Goal: Task Accomplishment & Management: Complete application form

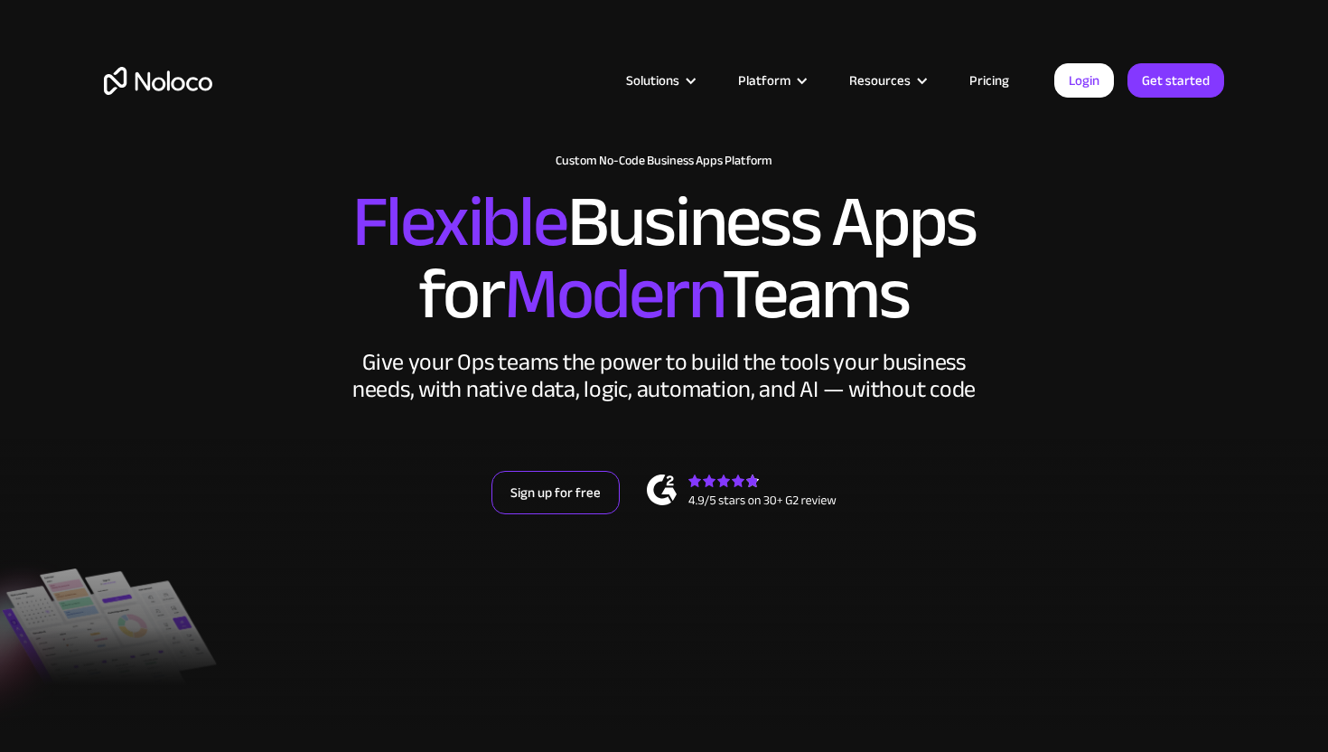
click at [573, 491] on link "Sign up for free" at bounding box center [555, 492] width 128 height 43
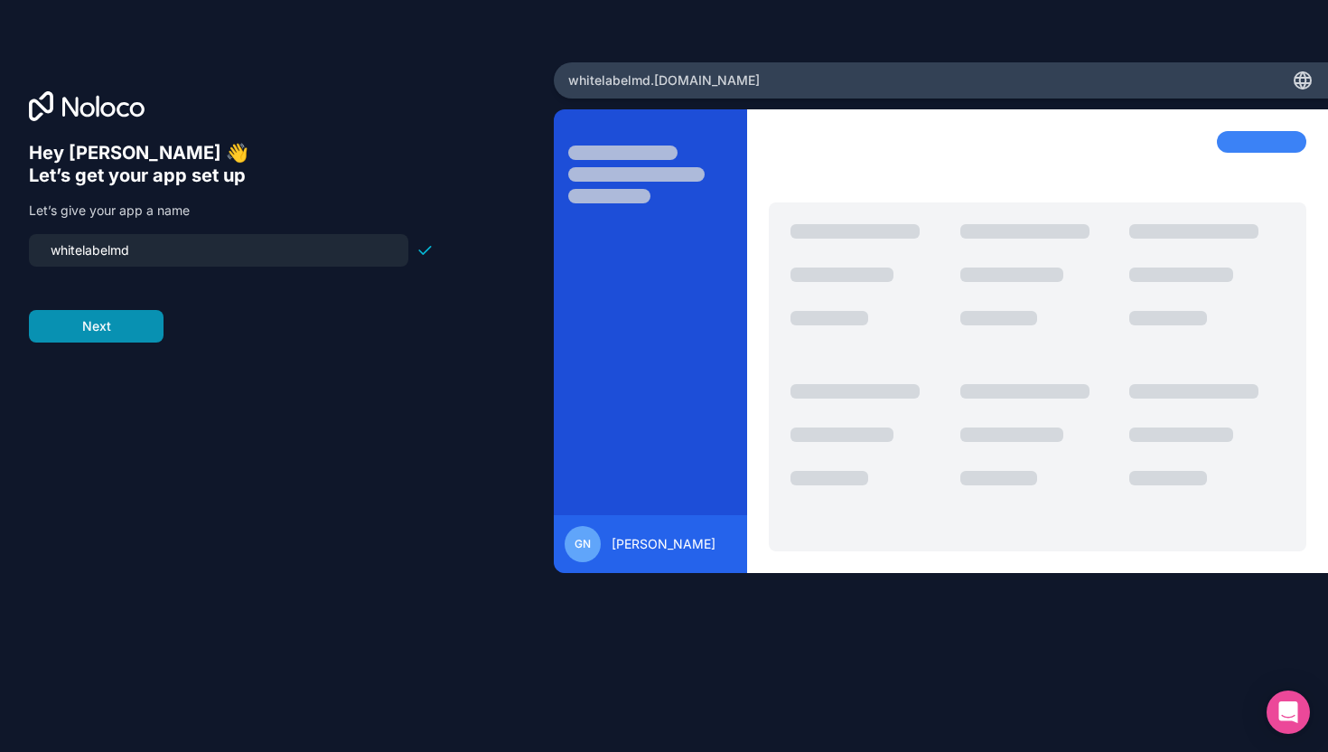
click at [88, 321] on button "Next" at bounding box center [96, 326] width 135 height 33
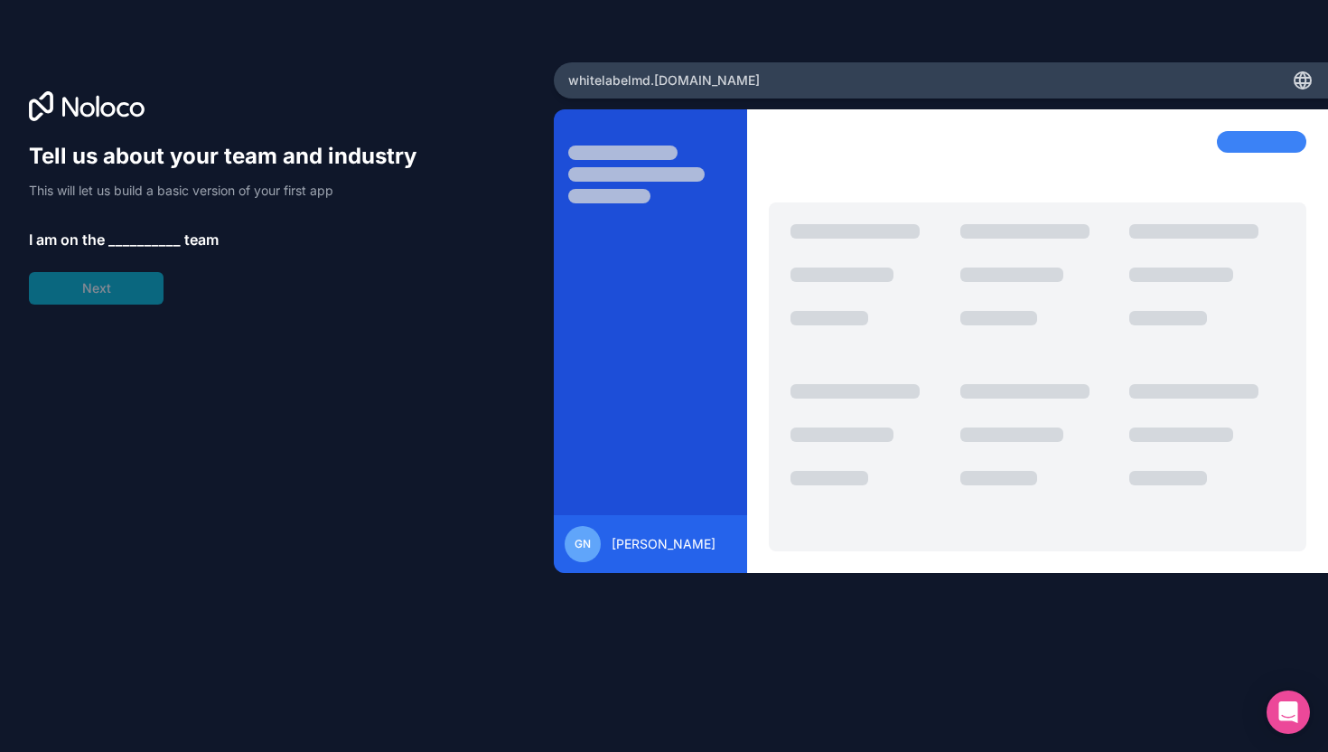
click at [136, 235] on span "__________" at bounding box center [144, 240] width 72 height 22
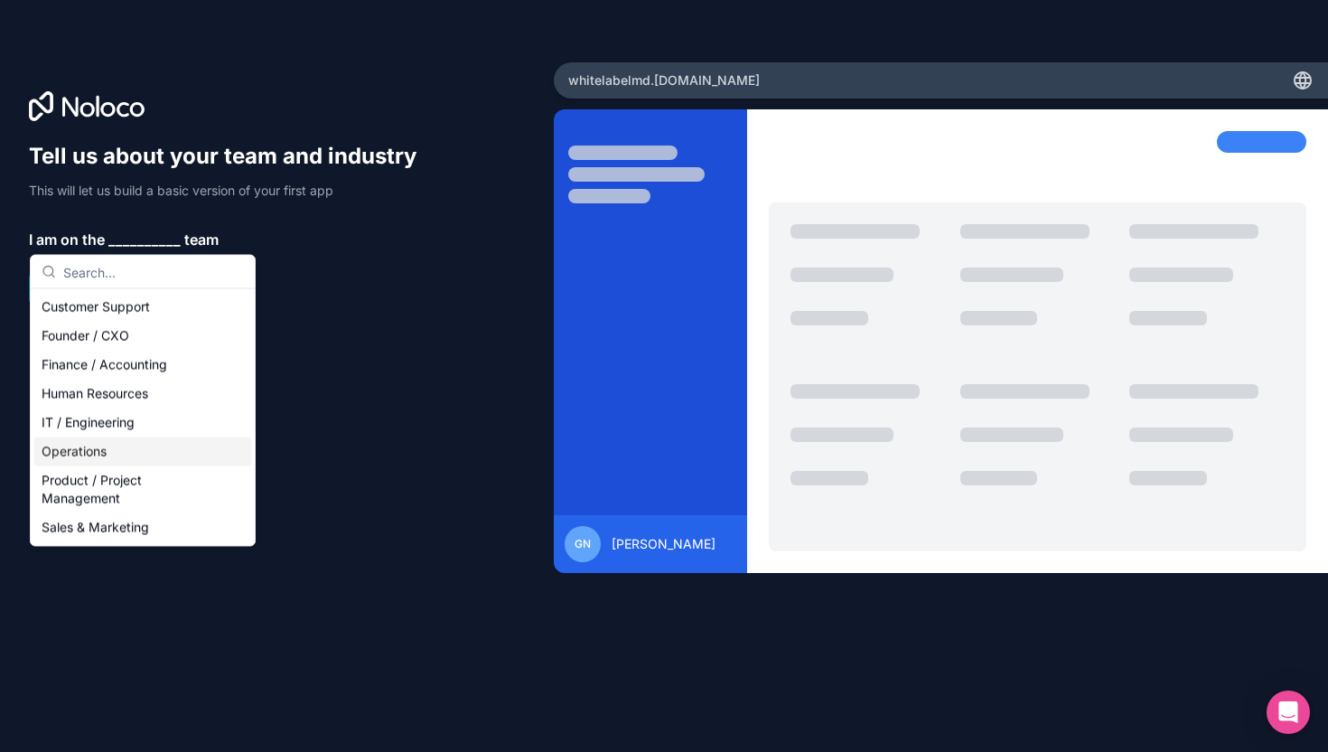
click at [101, 454] on div "Operations" at bounding box center [142, 451] width 217 height 29
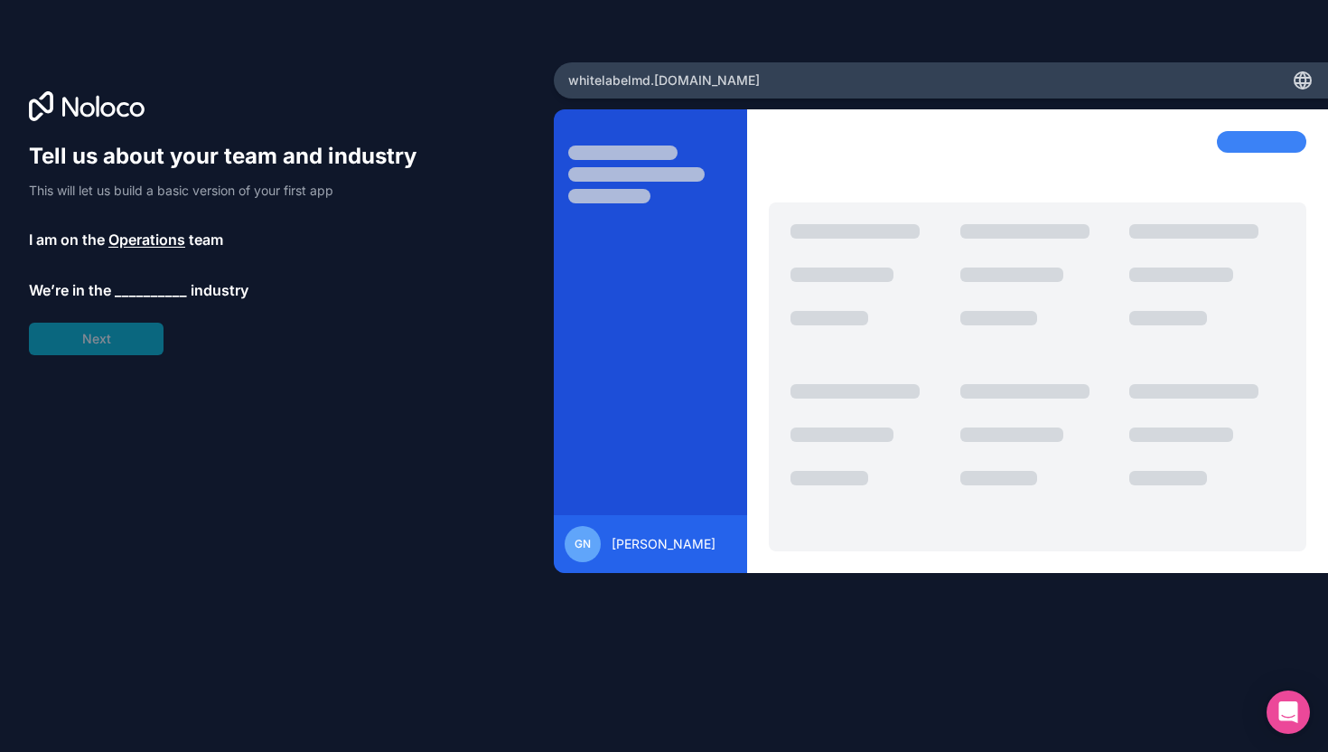
click at [161, 294] on span "__________" at bounding box center [151, 290] width 72 height 22
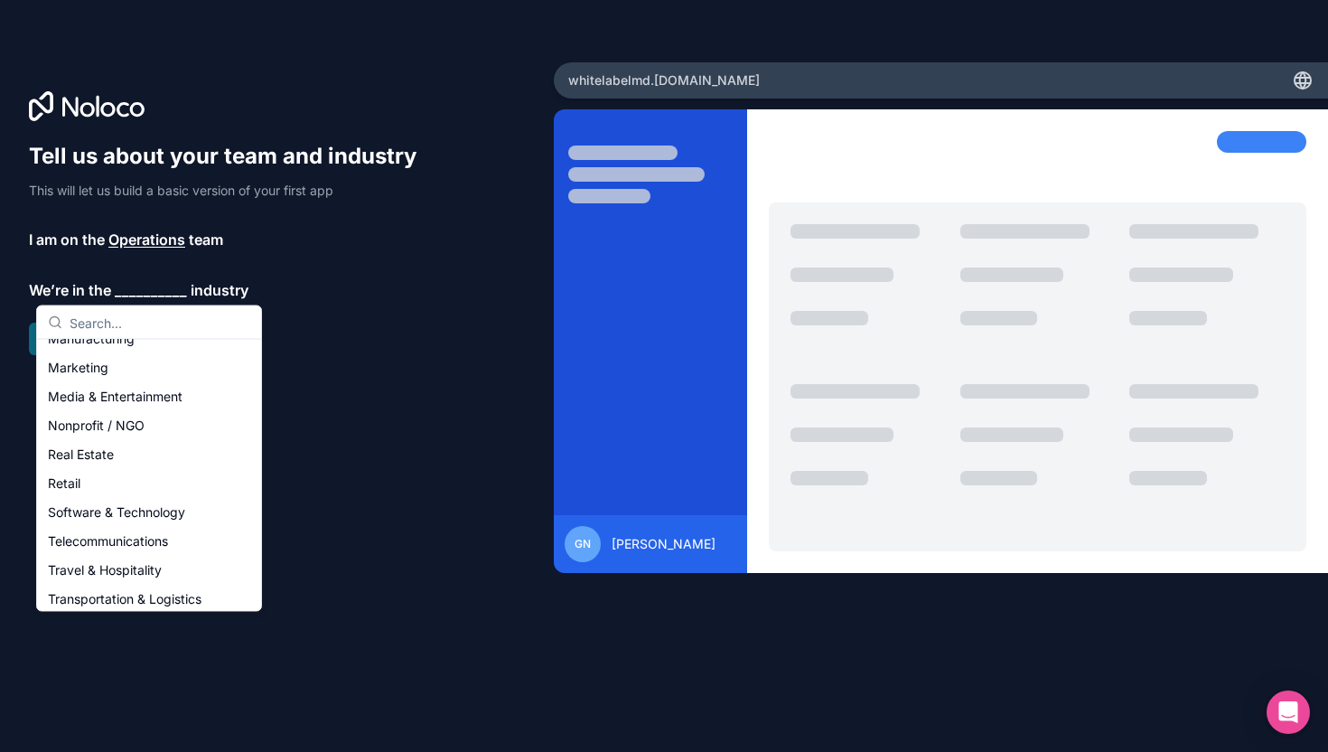
scroll to position [372, 0]
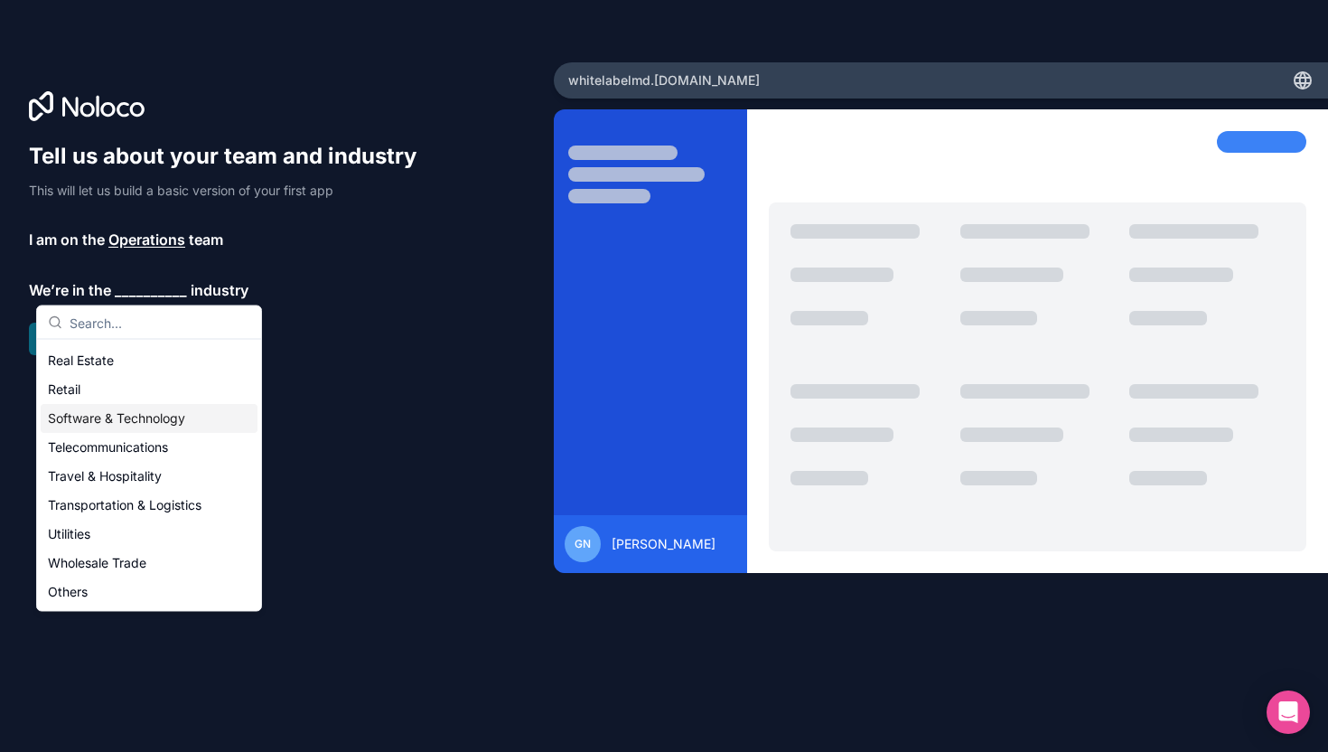
click at [170, 420] on div "Software & Technology" at bounding box center [149, 419] width 217 height 29
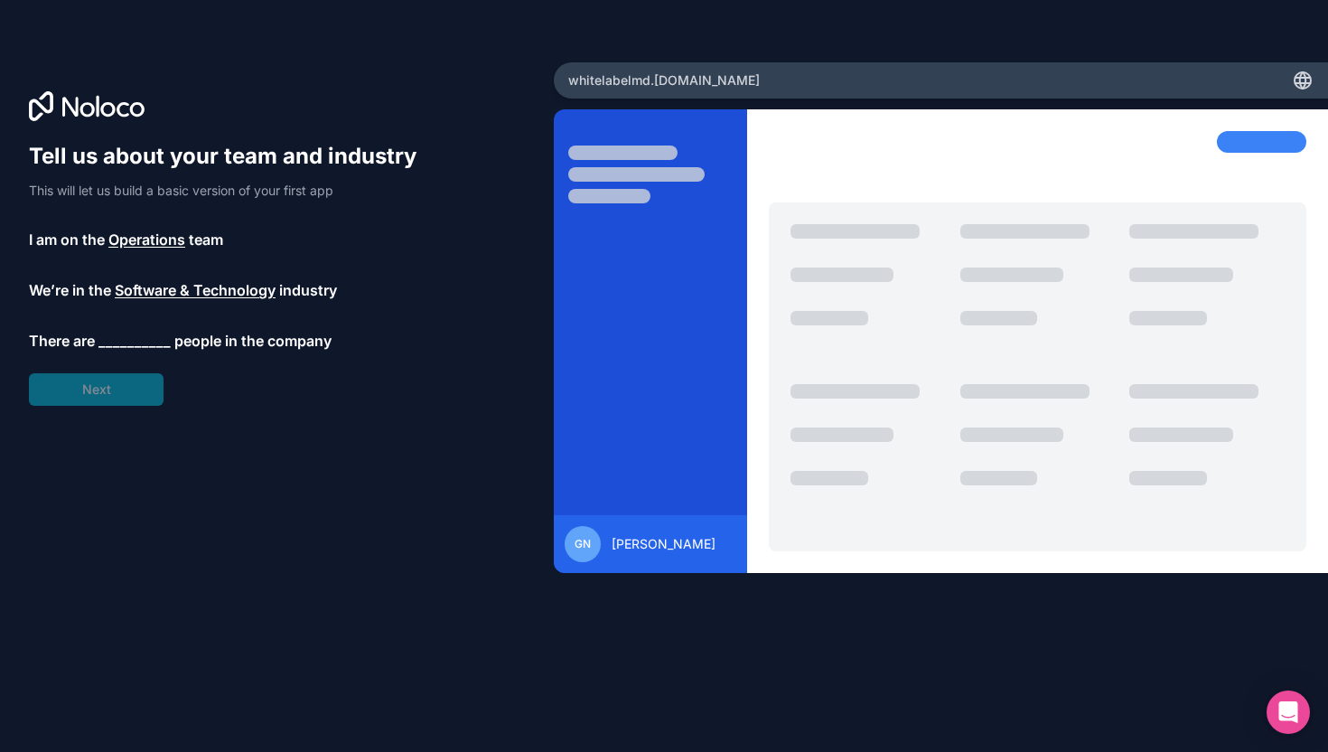
click at [126, 337] on span "__________" at bounding box center [134, 341] width 72 height 22
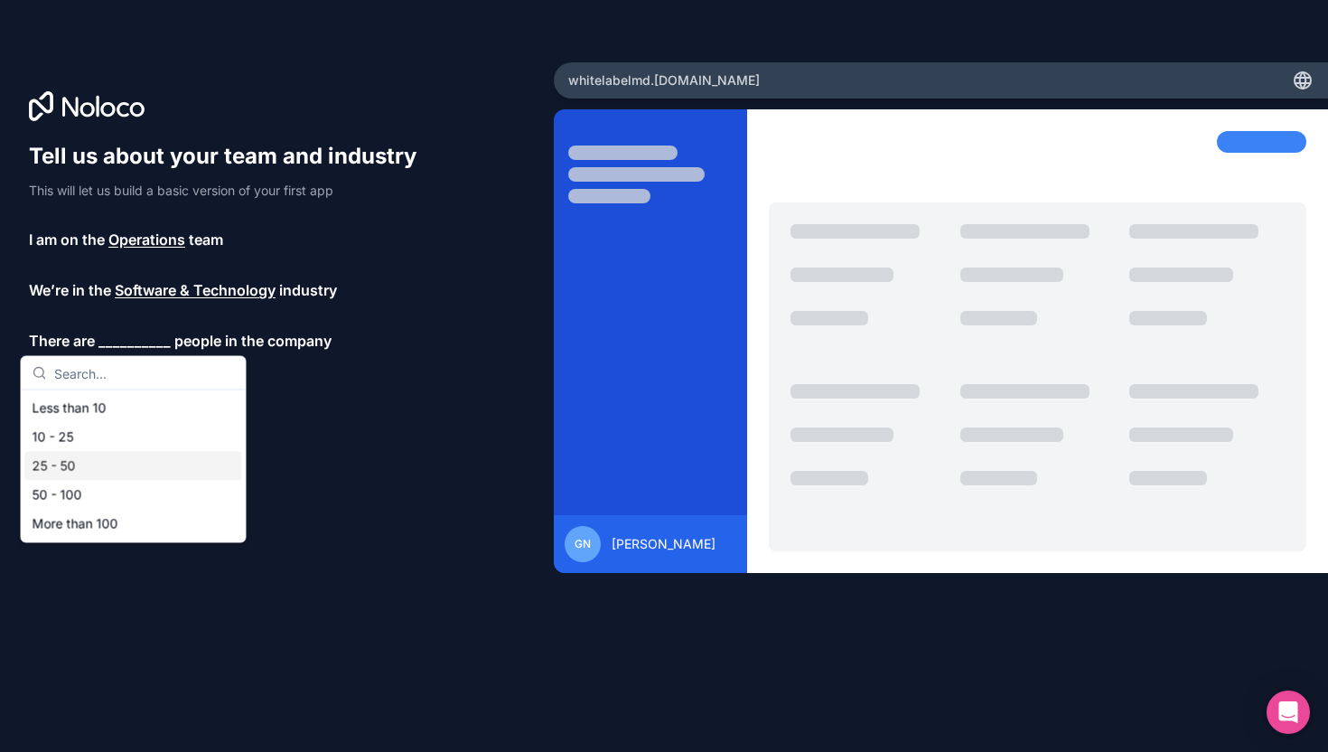
click at [81, 465] on div "25 - 50" at bounding box center [133, 466] width 217 height 29
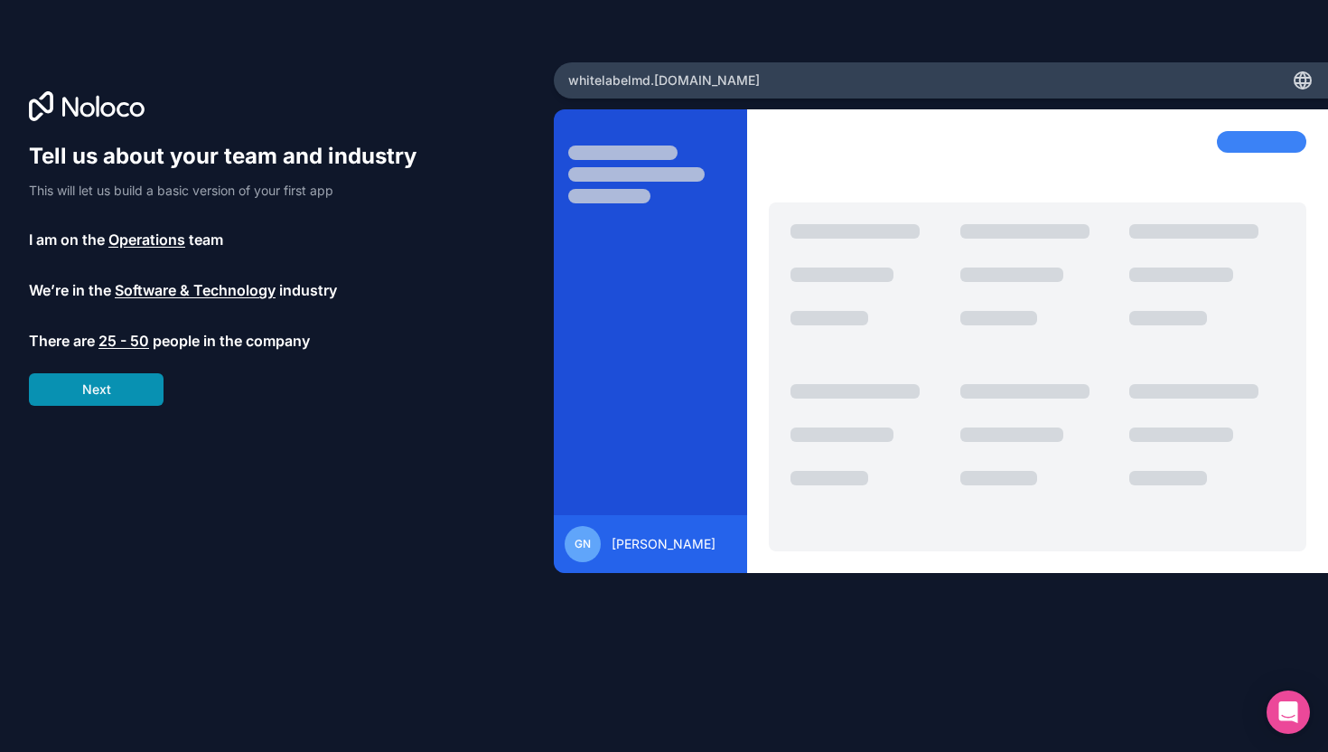
click at [125, 382] on button "Next" at bounding box center [96, 389] width 135 height 33
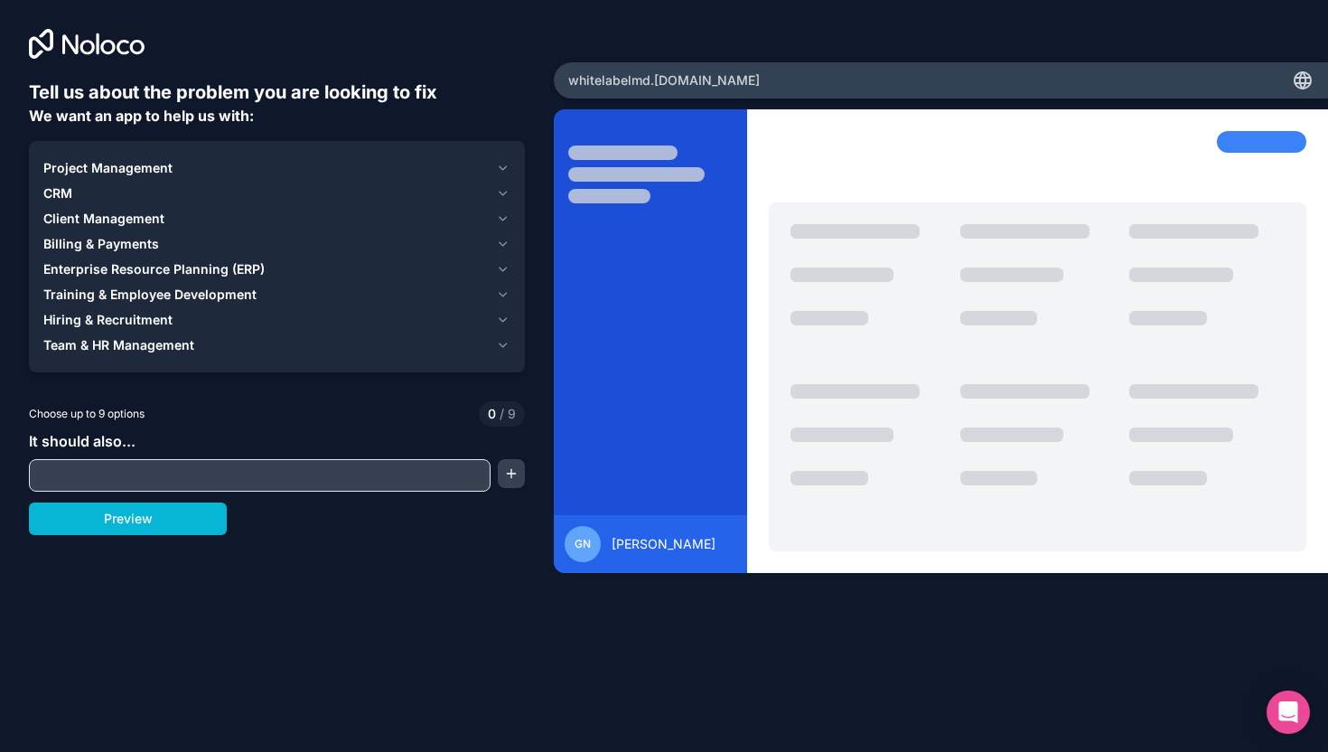
click at [116, 483] on input "text" at bounding box center [259, 474] width 453 height 25
click at [176, 527] on button "Preview" at bounding box center [128, 518] width 198 height 33
click at [220, 472] on input "text" at bounding box center [259, 474] width 453 height 25
click at [504, 480] on button "button" at bounding box center [511, 473] width 27 height 29
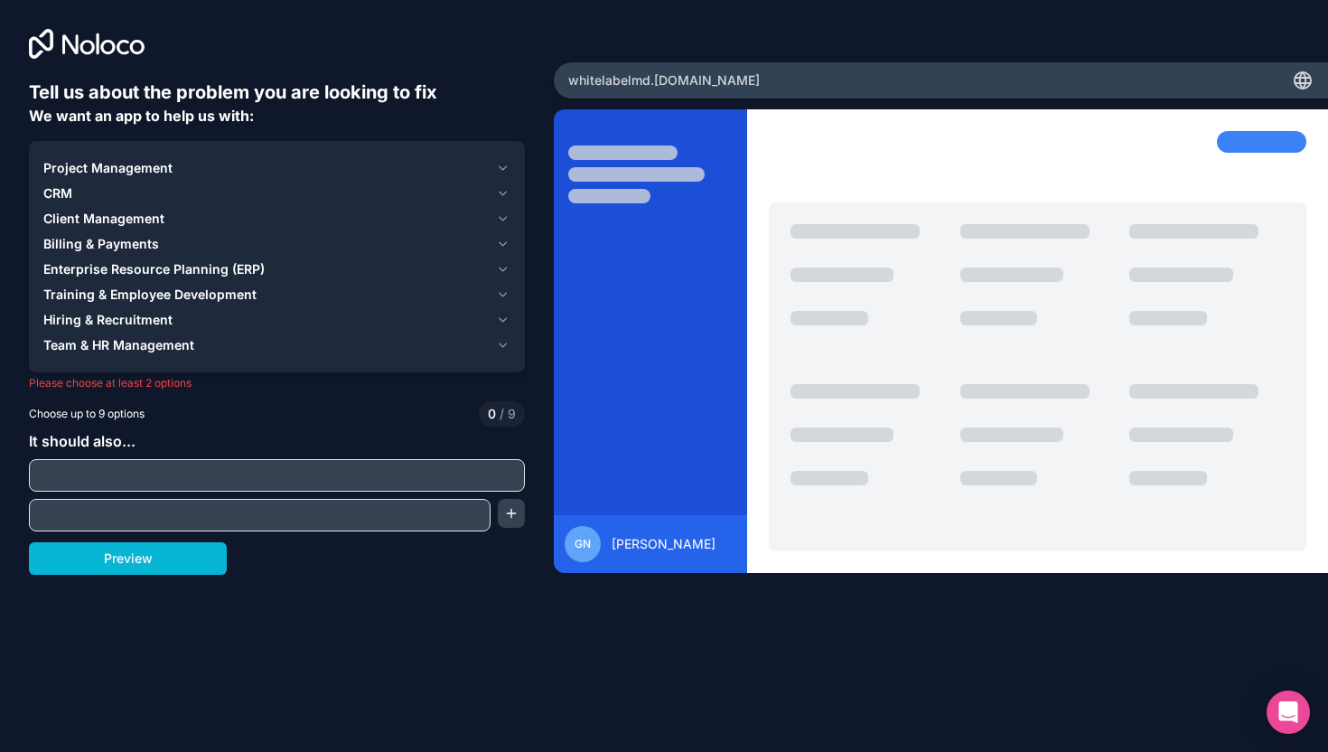
click at [436, 478] on input "text" at bounding box center [276, 474] width 487 height 25
click at [152, 167] on span "Project Management" at bounding box center [107, 168] width 129 height 18
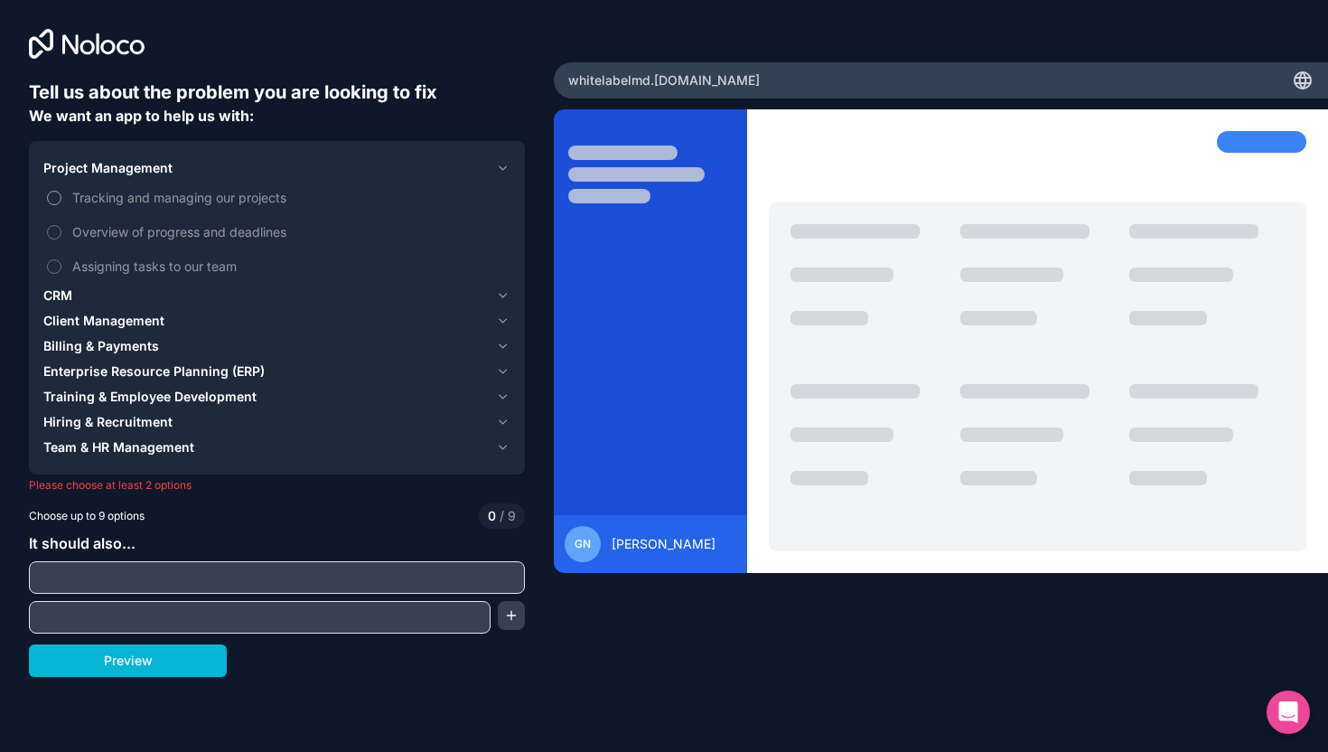
click at [131, 197] on span "Tracking and managing our projects" at bounding box center [289, 197] width 434 height 19
click at [61, 197] on button "Tracking and managing our projects" at bounding box center [54, 198] width 14 height 14
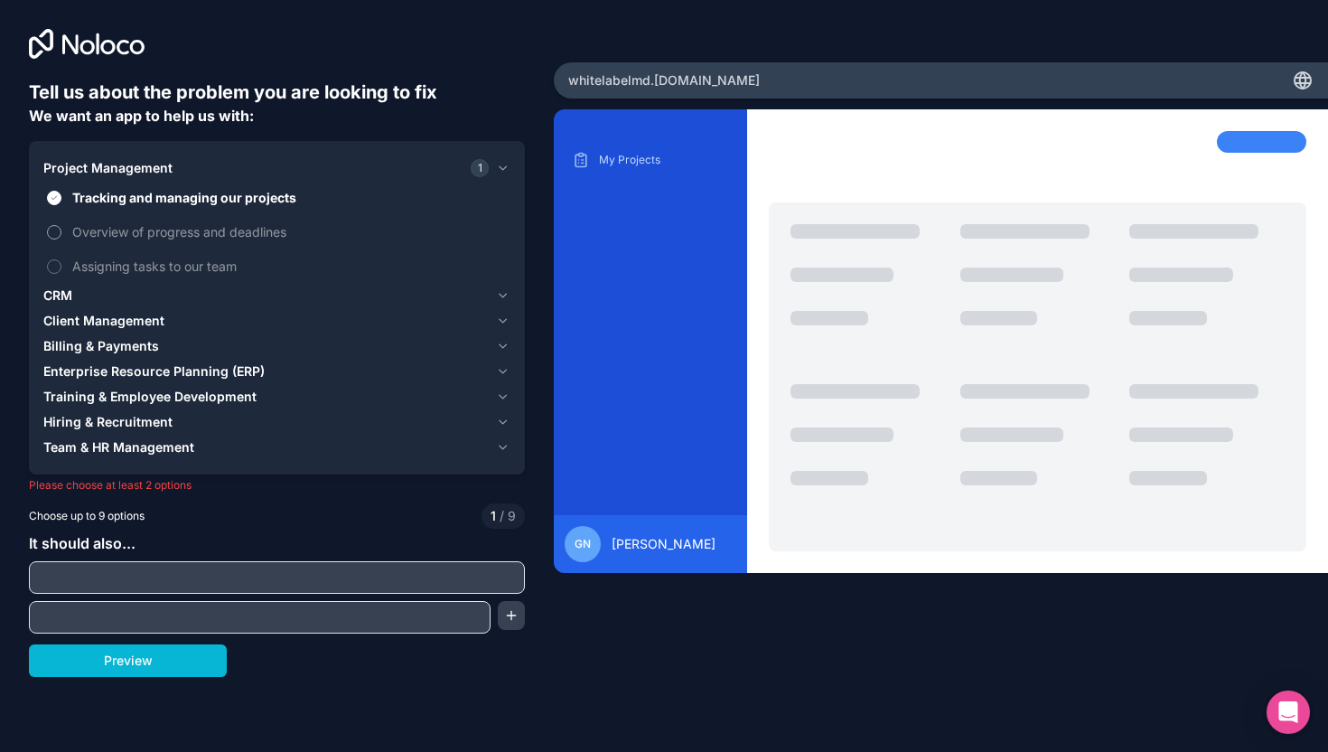
click at [117, 236] on span "Overview of progress and deadlines" at bounding box center [289, 231] width 434 height 19
click at [61, 236] on button "Overview of progress and deadlines" at bounding box center [54, 232] width 14 height 14
click at [124, 275] on span "Assigning tasks to our team" at bounding box center [289, 266] width 434 height 19
click at [61, 274] on button "Assigning tasks to our team" at bounding box center [54, 266] width 14 height 14
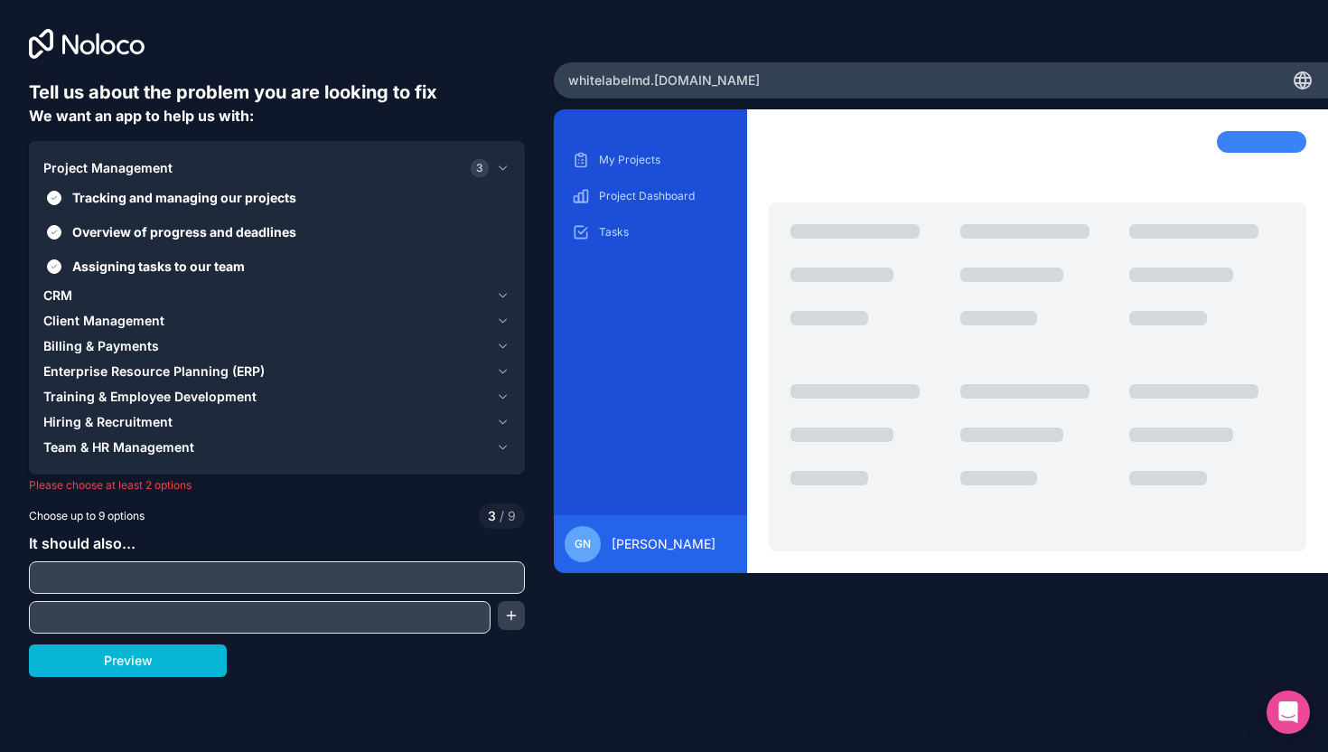
click at [138, 298] on div "CRM" at bounding box center [265, 295] width 445 height 18
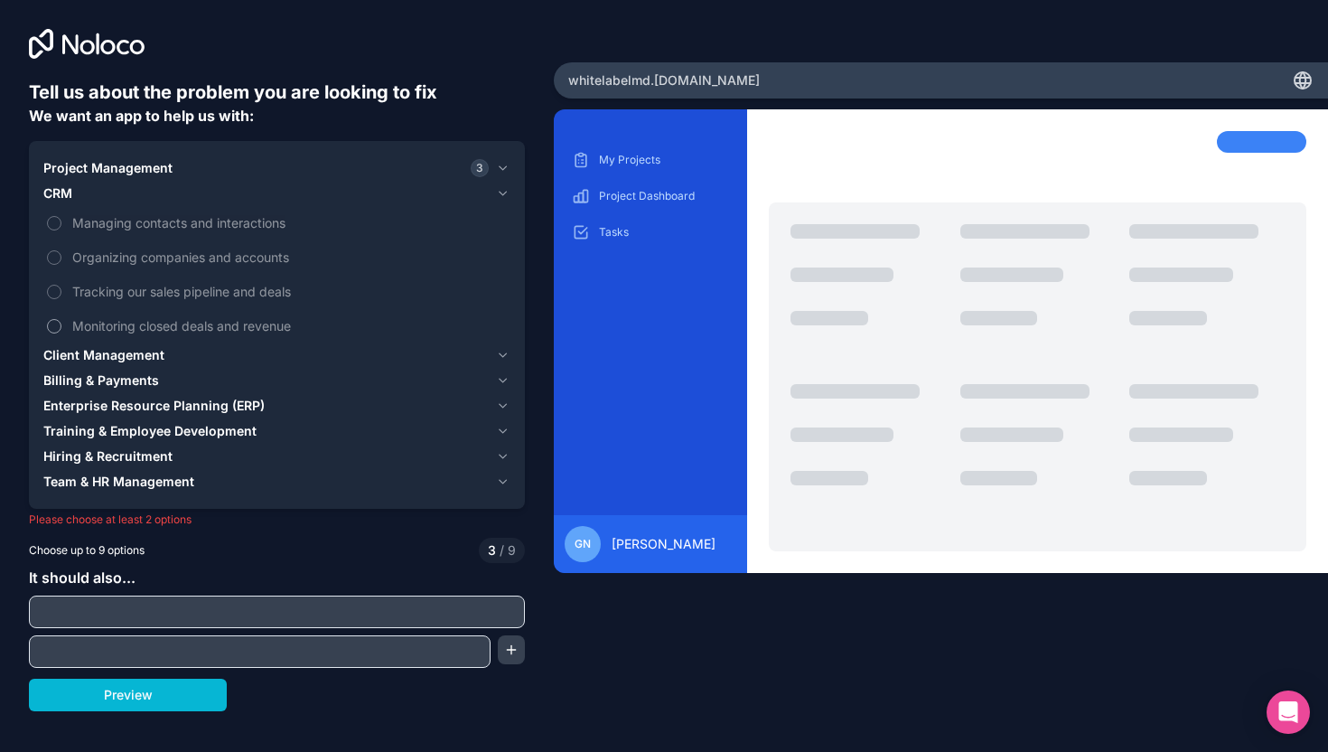
click at [172, 331] on span "Monitoring closed deals and revenue" at bounding box center [289, 325] width 434 height 19
click at [61, 331] on button "Monitoring closed deals and revenue" at bounding box center [54, 326] width 14 height 14
click at [153, 351] on span "Client Management" at bounding box center [103, 355] width 121 height 18
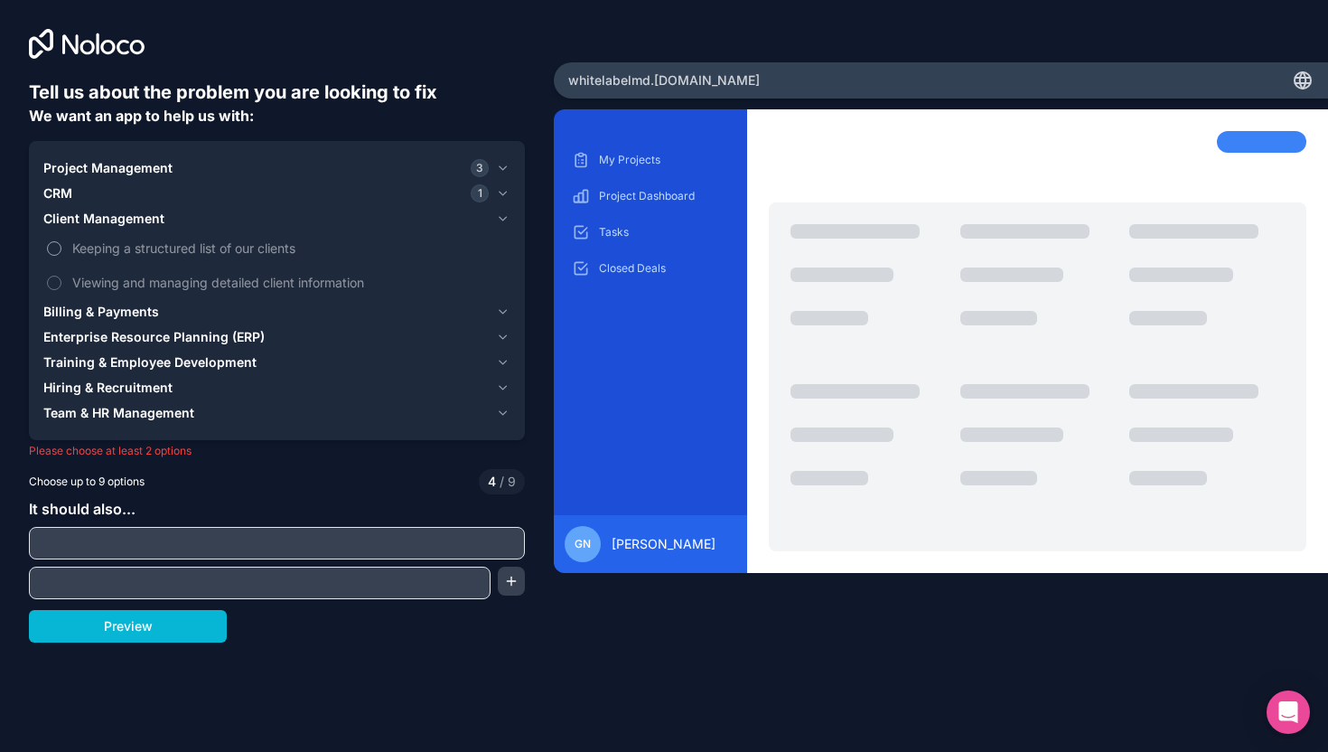
click at [210, 252] on span "Keeping a structured list of our clients" at bounding box center [289, 247] width 434 height 19
click at [61, 252] on button "Keeping a structured list of our clients" at bounding box center [54, 248] width 14 height 14
click at [241, 285] on span "Viewing and managing detailed client information" at bounding box center [289, 282] width 434 height 19
click at [61, 285] on button "Viewing and managing detailed client information" at bounding box center [54, 282] width 14 height 14
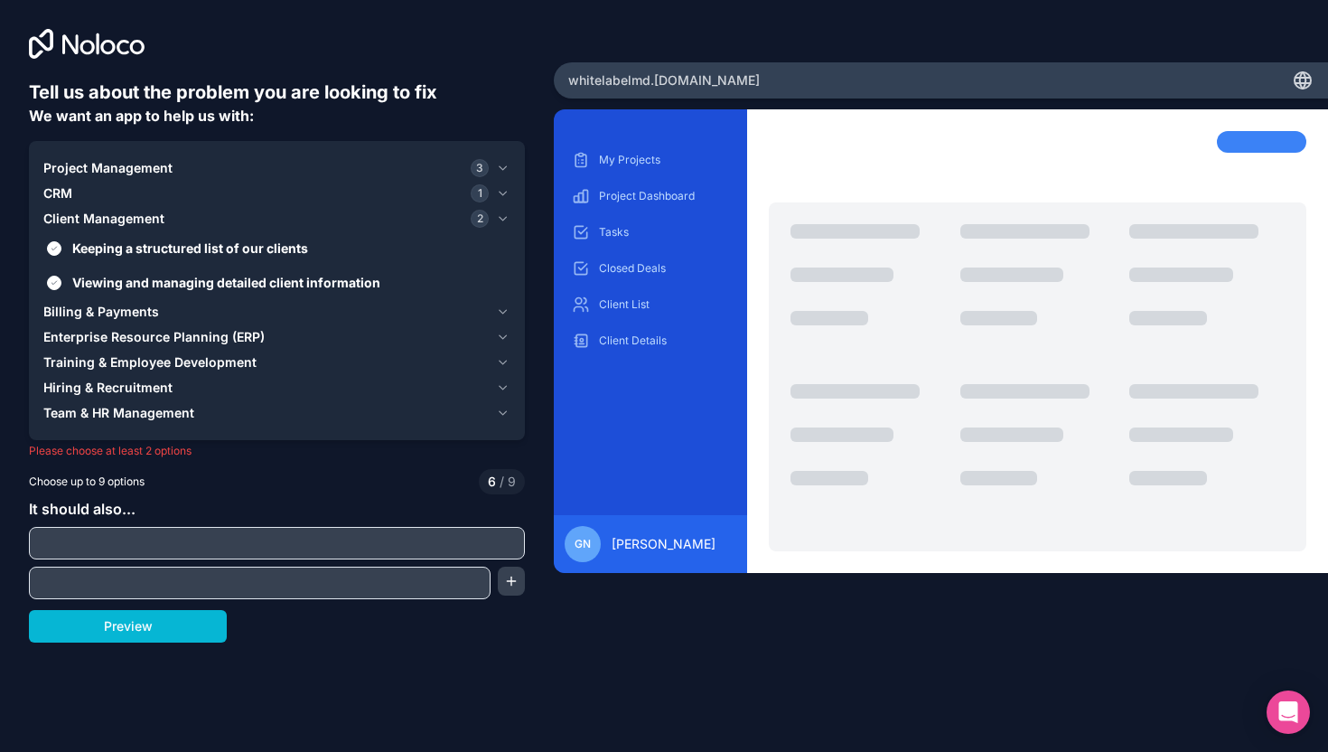
click at [194, 365] on span "Training & Employee Development" at bounding box center [149, 362] width 213 height 18
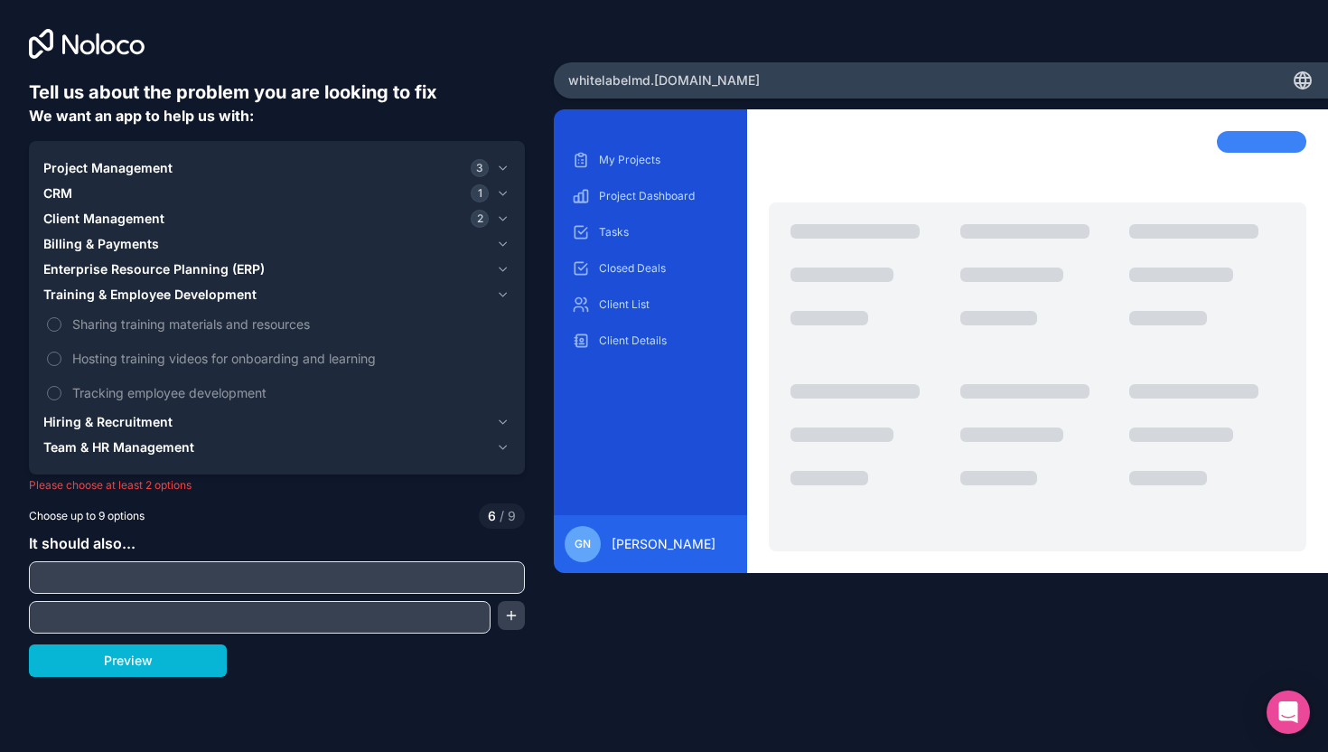
click at [163, 422] on span "Hiring & Recruitment" at bounding box center [107, 422] width 129 height 18
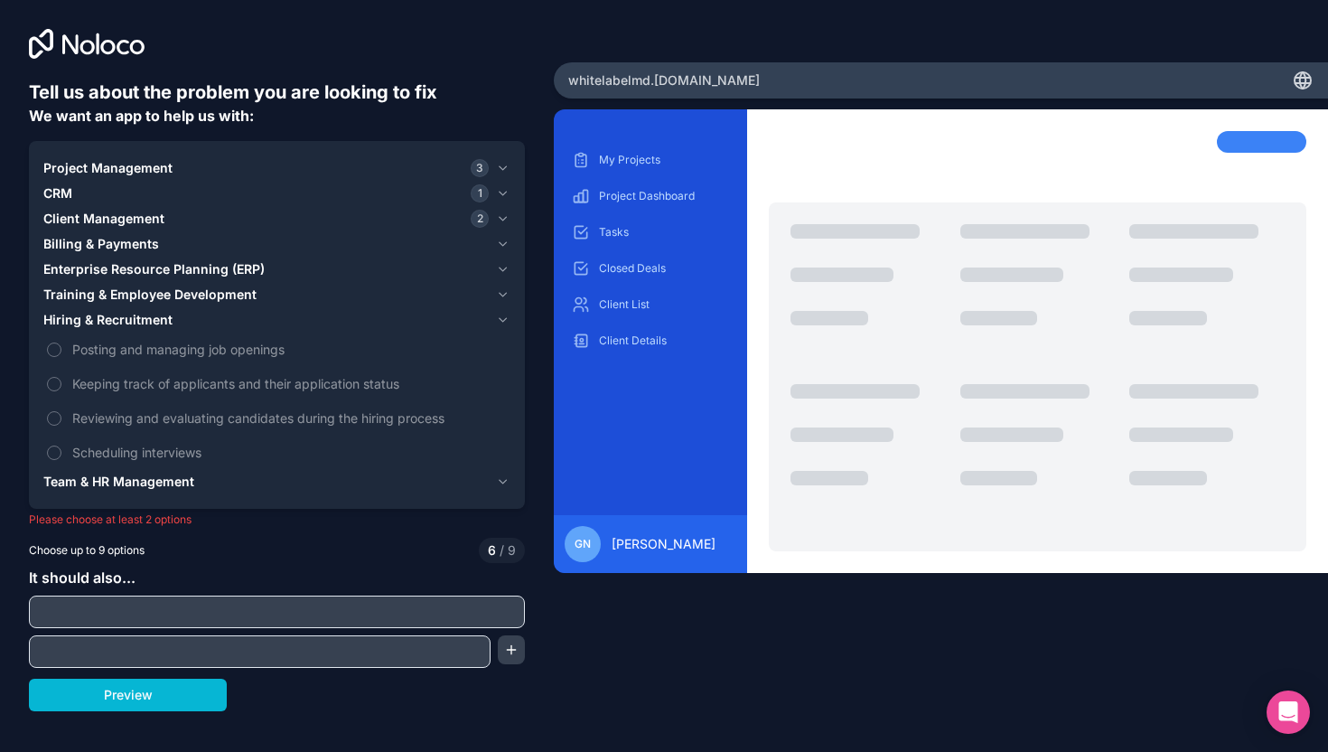
click at [156, 484] on span "Team & HR Management" at bounding box center [118, 481] width 151 height 18
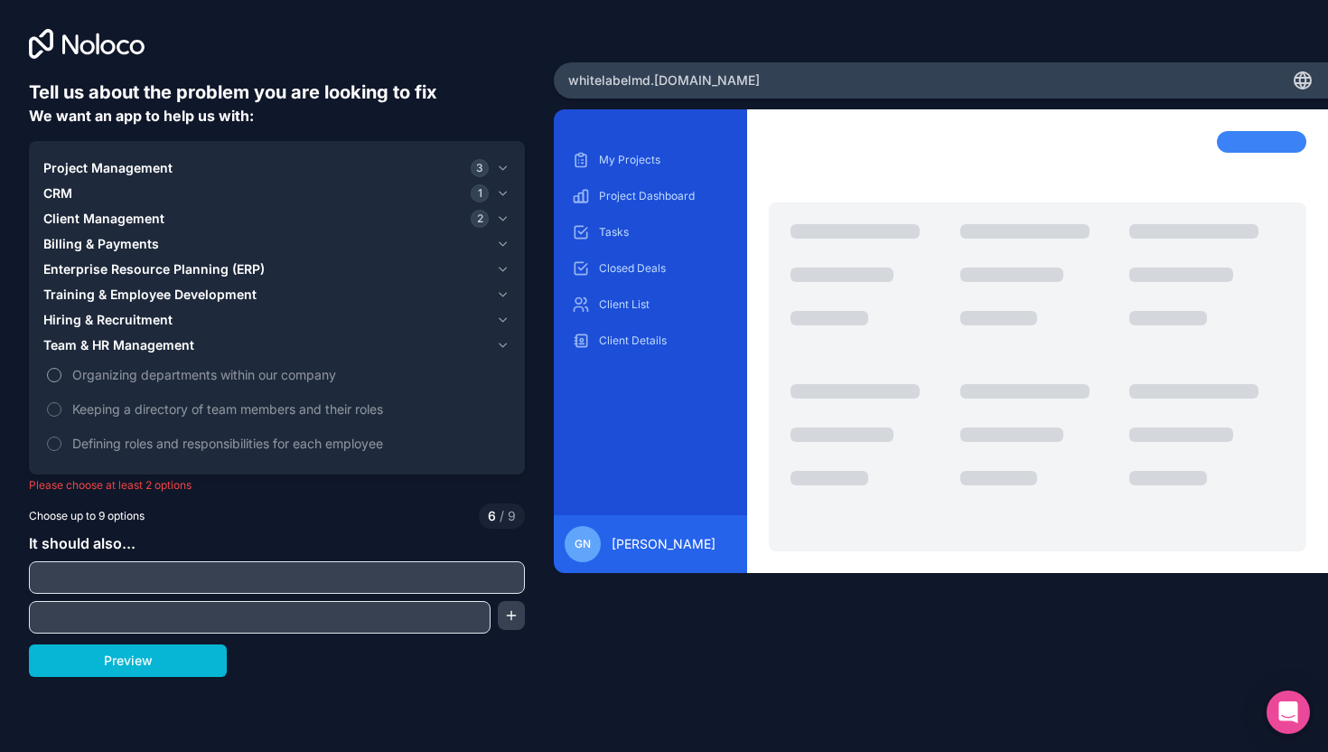
click at [238, 374] on span "Organizing departments within our company" at bounding box center [289, 374] width 434 height 19
click at [61, 374] on button "Organizing departments within our company" at bounding box center [54, 375] width 14 height 14
click at [238, 402] on span "Keeping a directory of team members and their roles" at bounding box center [289, 408] width 434 height 19
click at [61, 402] on button "Keeping a directory of team members and their roles" at bounding box center [54, 409] width 14 height 14
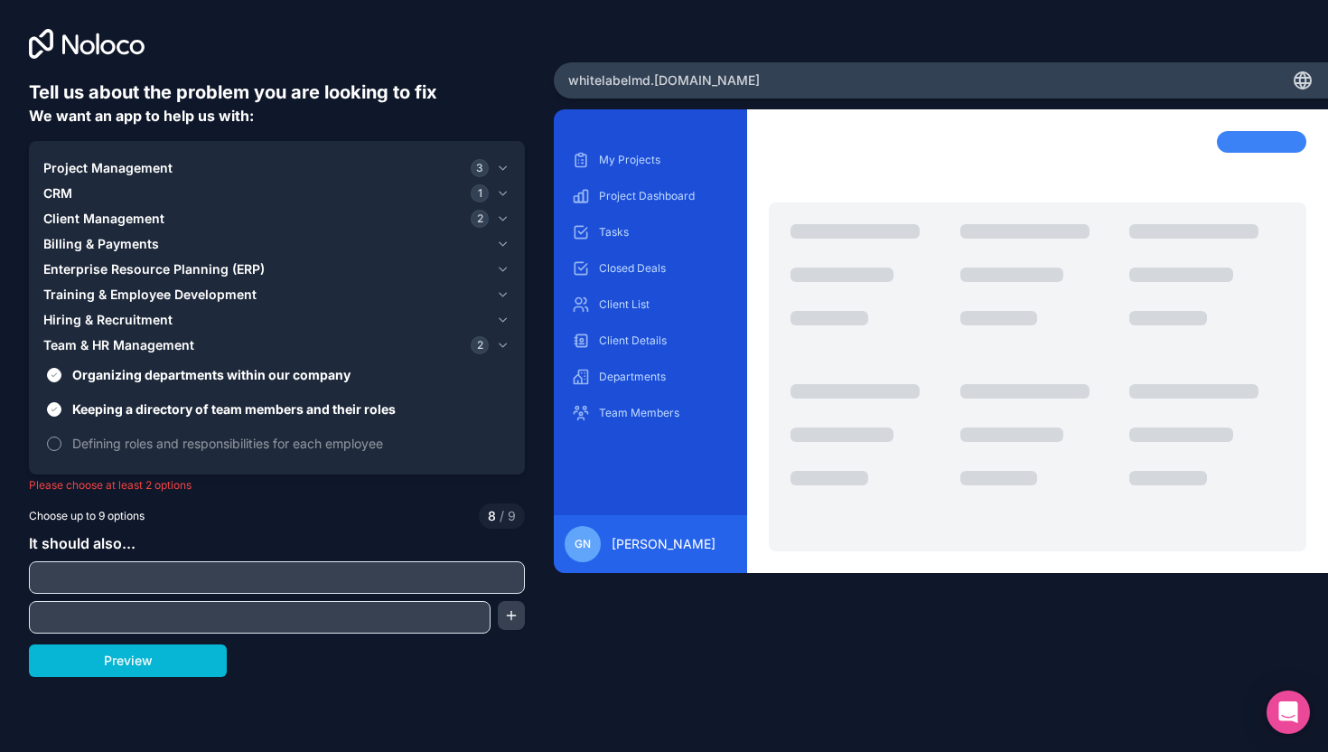
click at [262, 443] on span "Defining roles and responsibilities for each employee" at bounding box center [289, 443] width 434 height 19
click at [61, 443] on button "Defining roles and responsibilities for each employee" at bounding box center [54, 443] width 14 height 14
click at [110, 574] on input "text" at bounding box center [276, 577] width 487 height 25
type input "o"
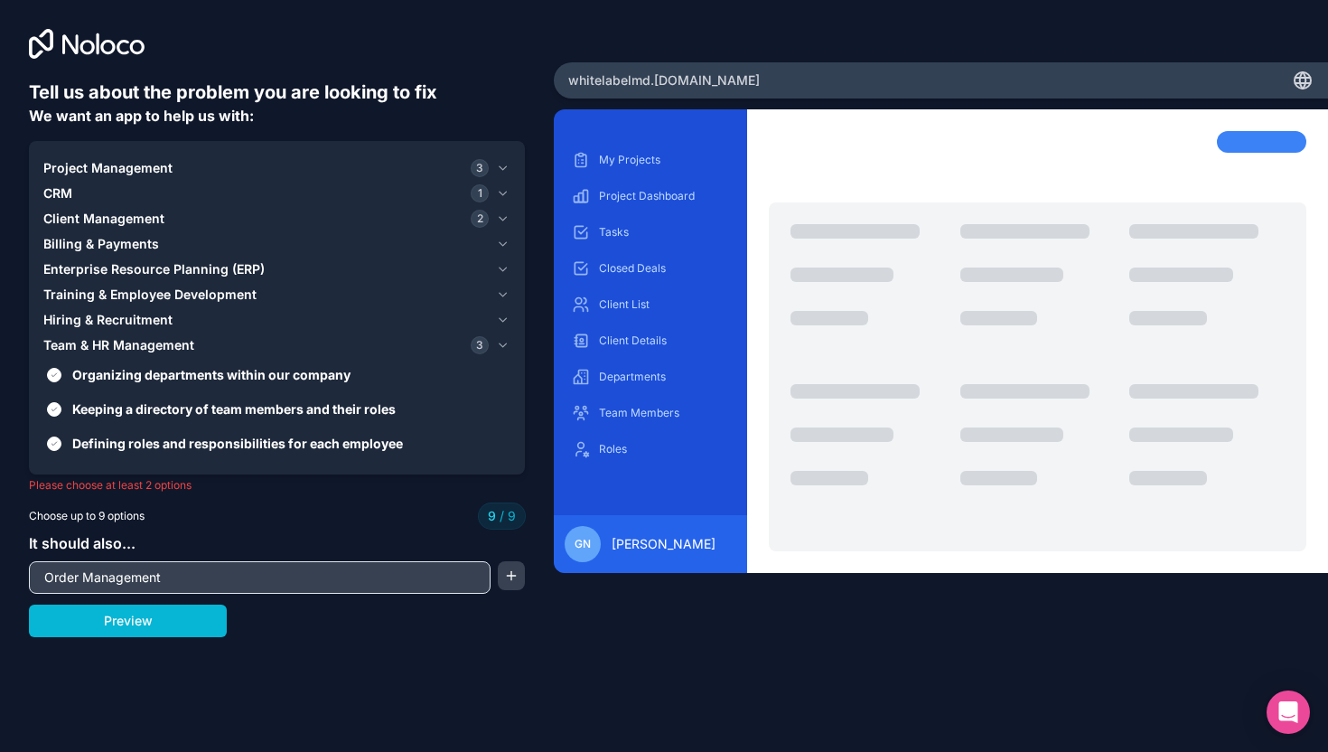
click at [129, 571] on input "Order Management" at bounding box center [259, 577] width 453 height 25
type input "Order Resolutions"
click at [511, 571] on button "button" at bounding box center [511, 575] width 27 height 29
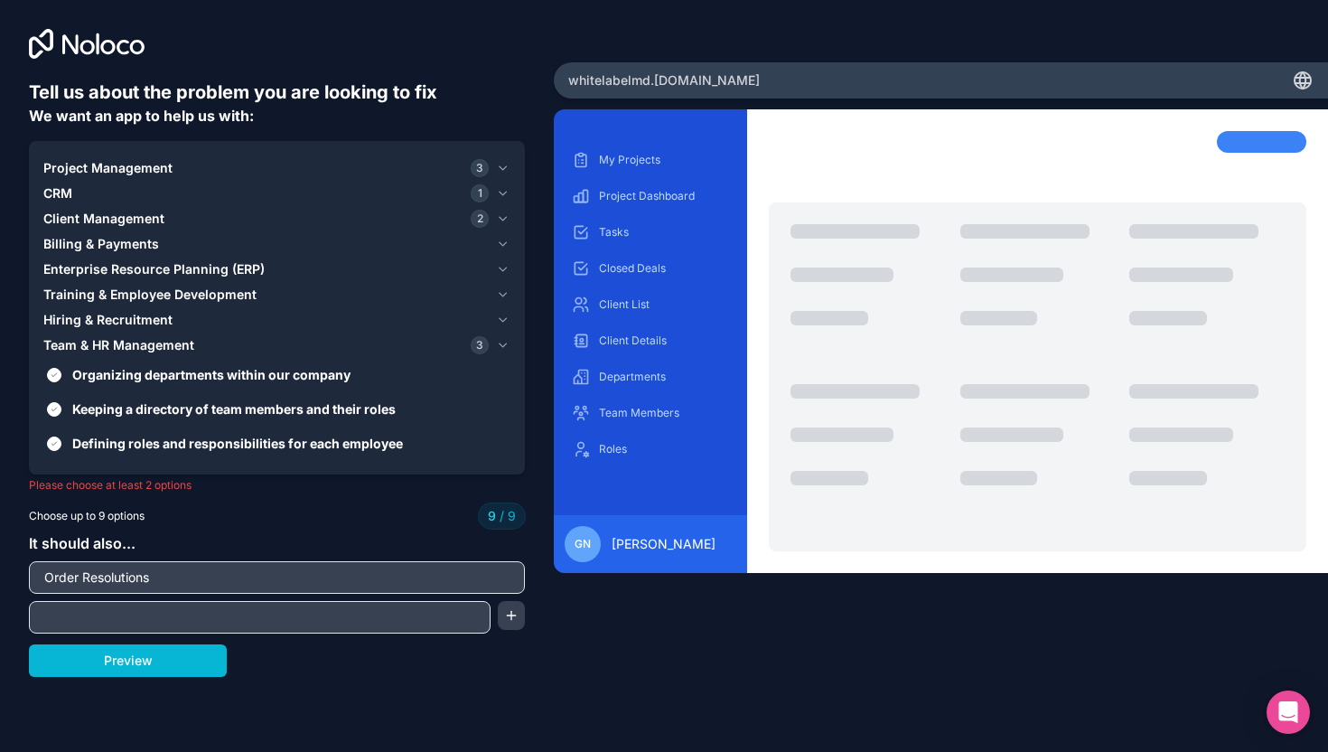
click at [212, 287] on span "Training & Employee Development" at bounding box center [149, 294] width 213 height 18
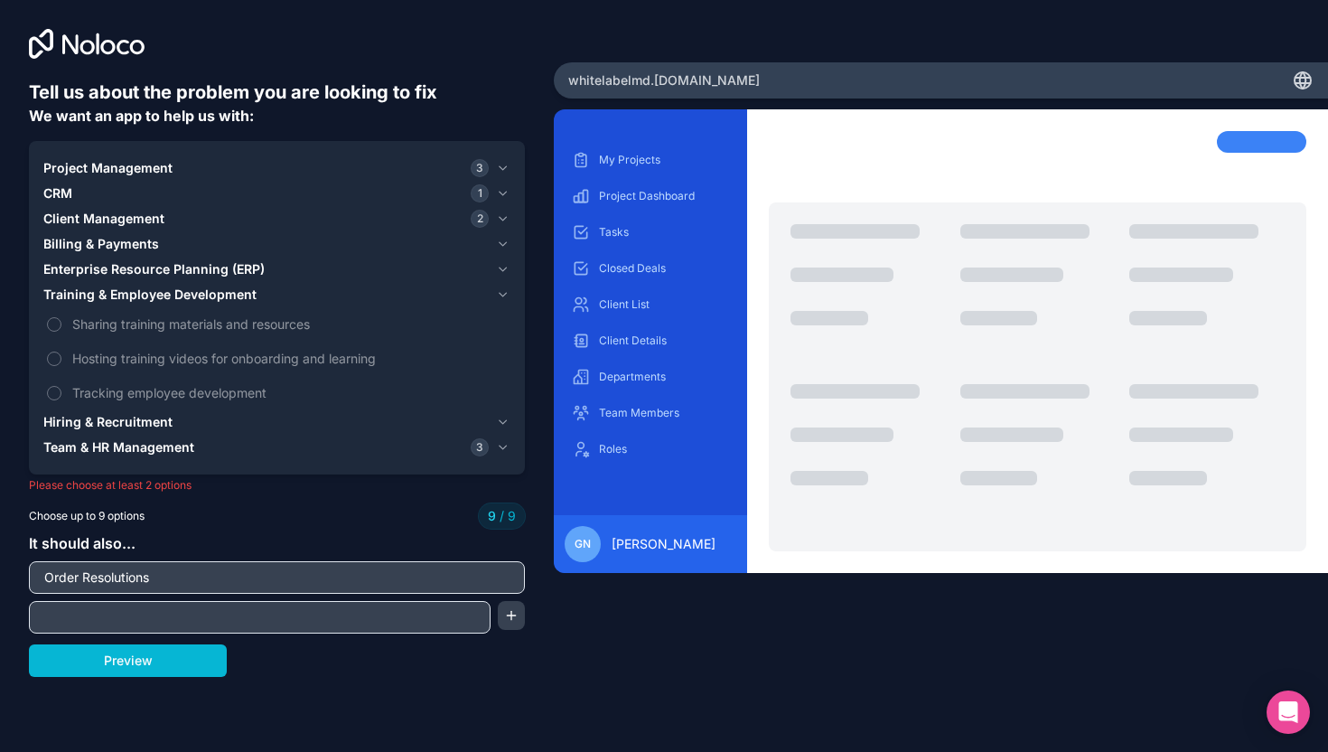
click at [229, 282] on button "Training & Employee Development" at bounding box center [276, 294] width 467 height 25
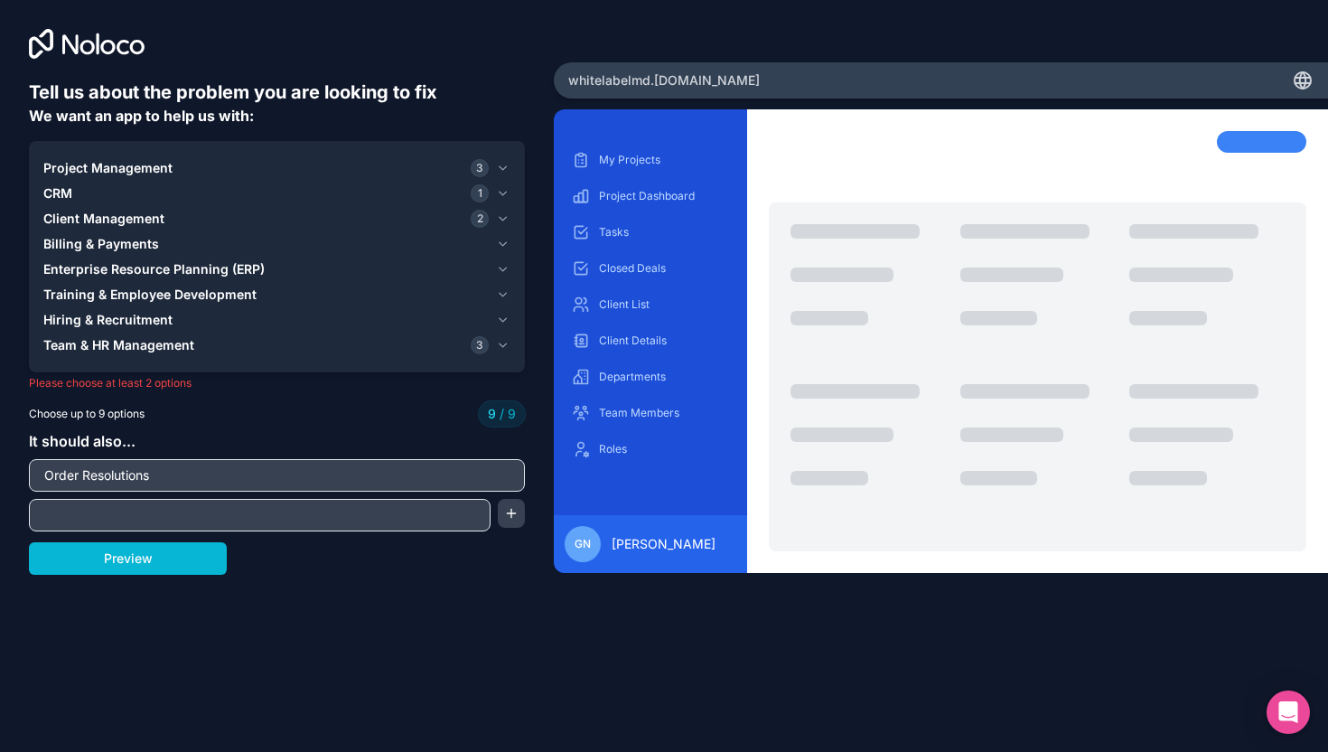
click at [237, 267] on span "Enterprise Resource Planning (ERP)" at bounding box center [153, 269] width 221 height 18
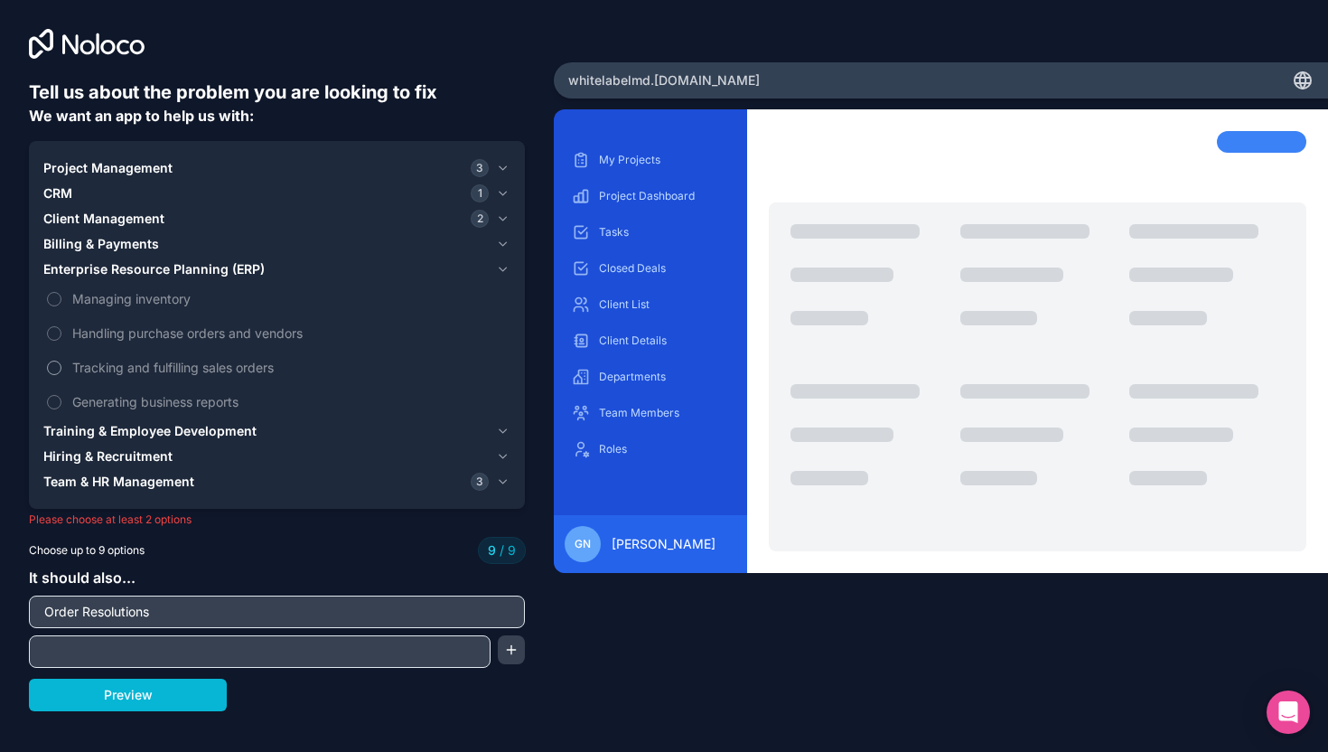
click at [178, 365] on span "Tracking and fulfilling sales orders" at bounding box center [289, 367] width 434 height 19
click at [199, 553] on div "Choose up to 9 options 9 / 9" at bounding box center [277, 549] width 496 height 25
click at [266, 219] on div "Client Management 2" at bounding box center [265, 219] width 445 height 18
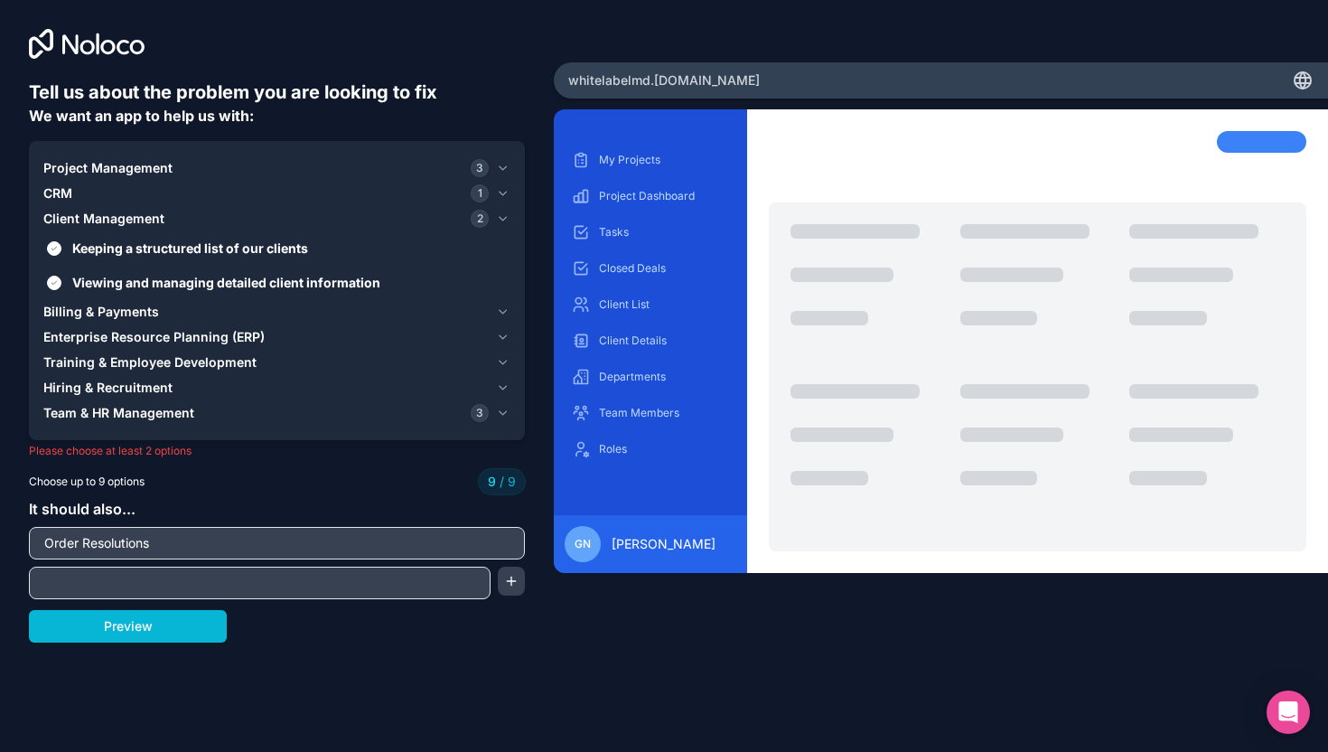
click at [273, 163] on div "Project Management 3" at bounding box center [265, 168] width 445 height 18
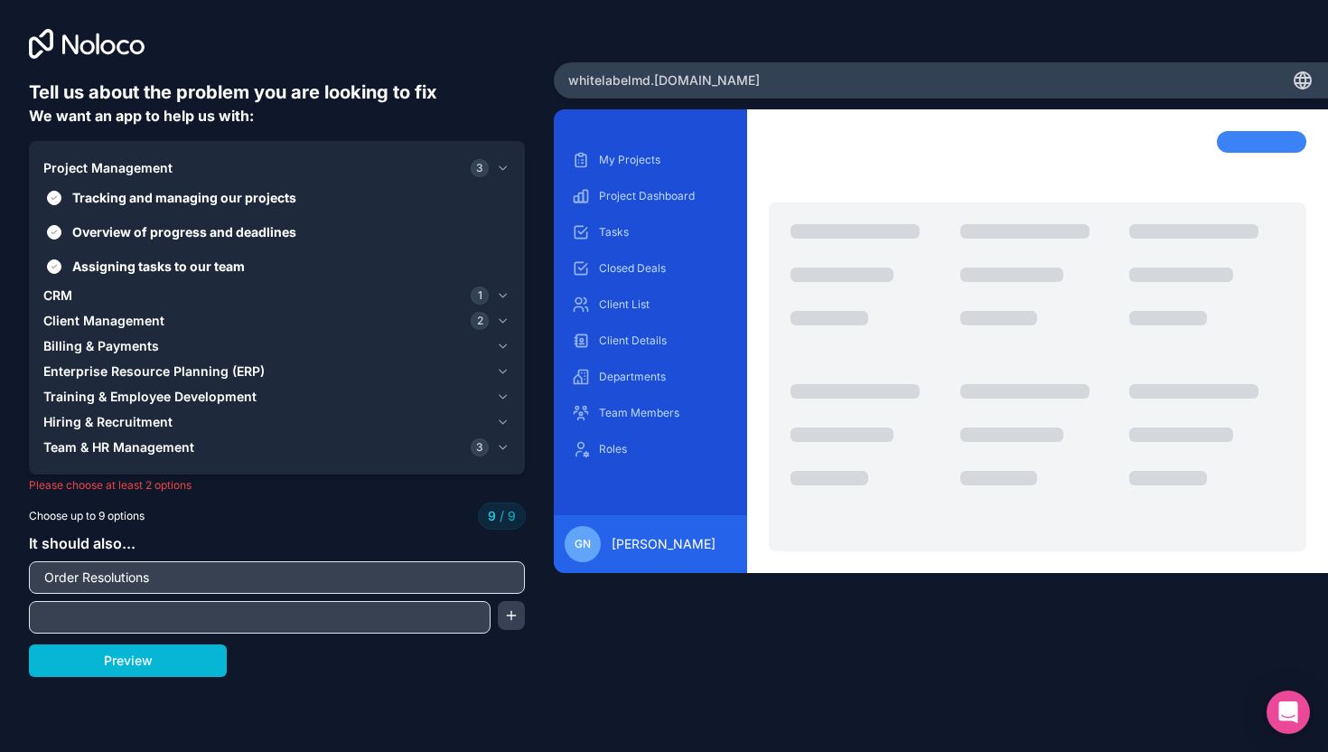
click at [174, 572] on input "Order Resolutions" at bounding box center [276, 577] width 487 height 25
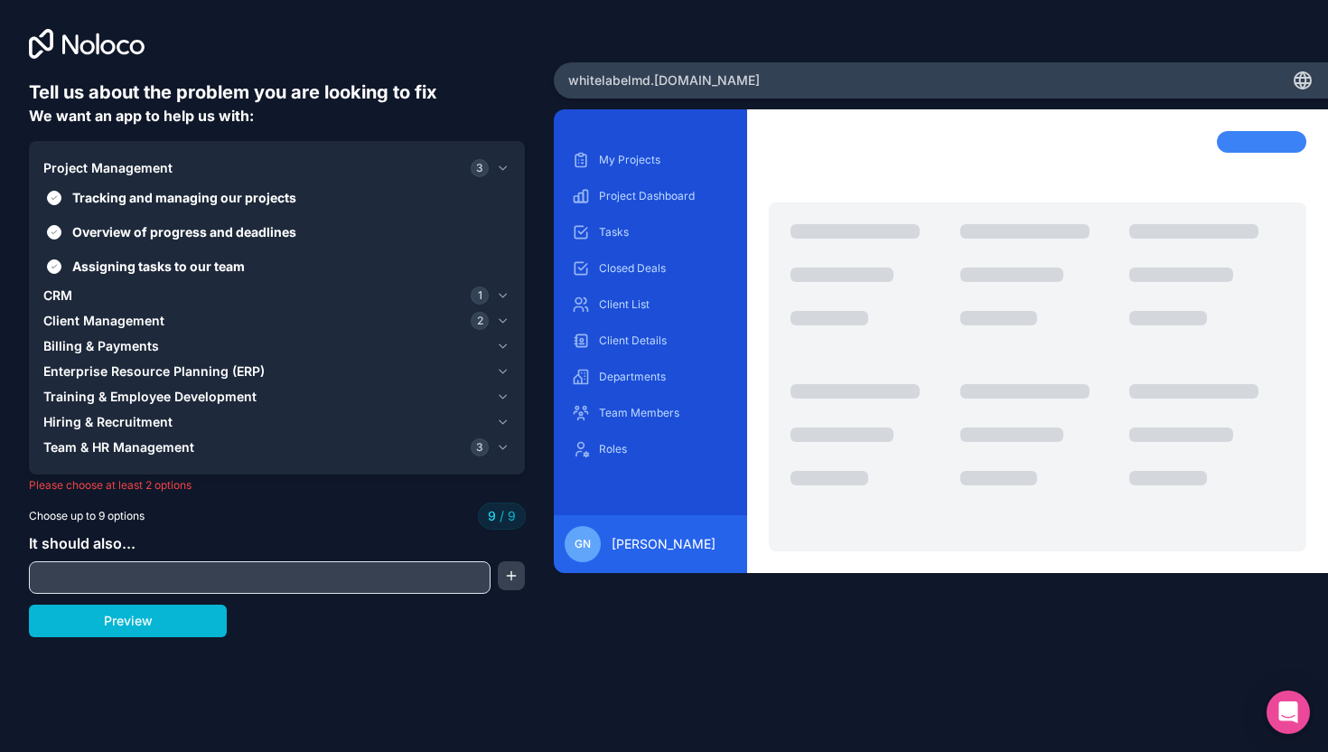
click at [144, 369] on span "Enterprise Resource Planning (ERP)" at bounding box center [153, 371] width 221 height 18
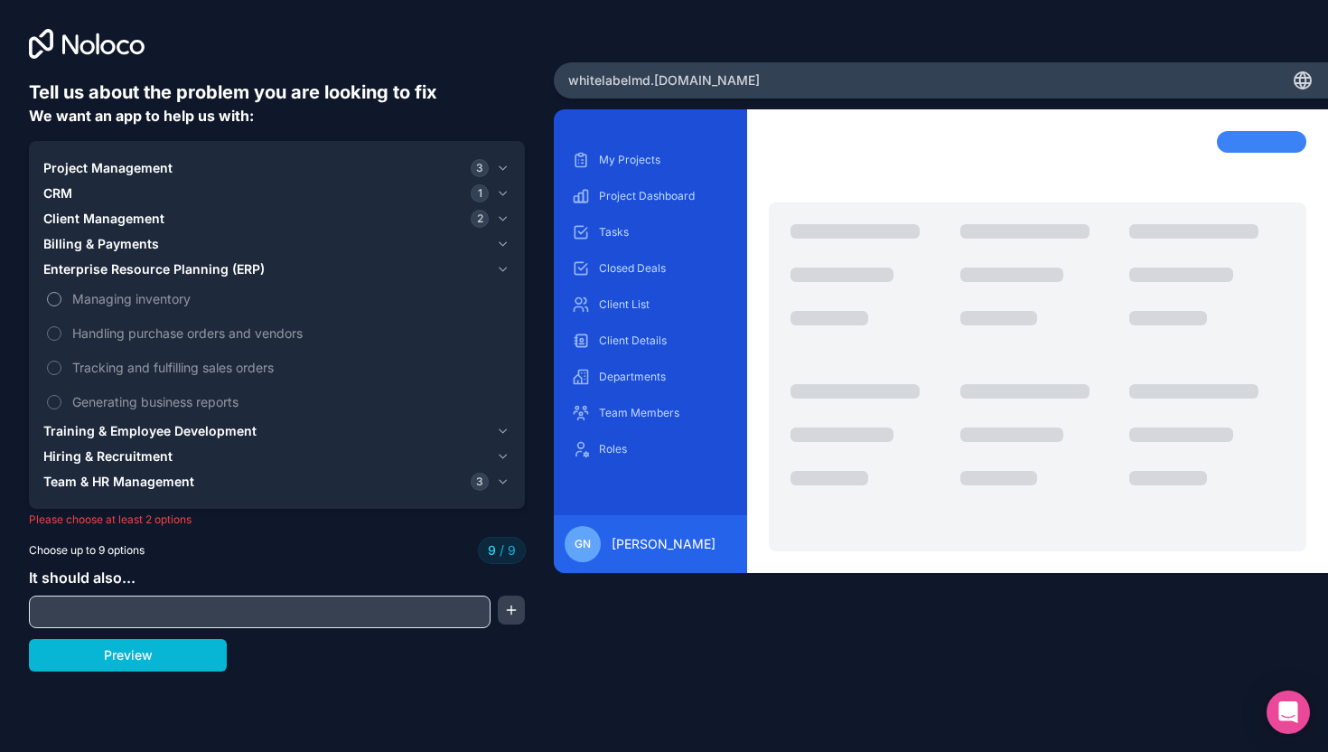
click at [117, 307] on span "Managing inventory" at bounding box center [289, 298] width 434 height 19
click at [110, 292] on span "Managing inventory" at bounding box center [289, 298] width 434 height 19
click at [127, 455] on span "Hiring & Recruitment" at bounding box center [107, 456] width 129 height 18
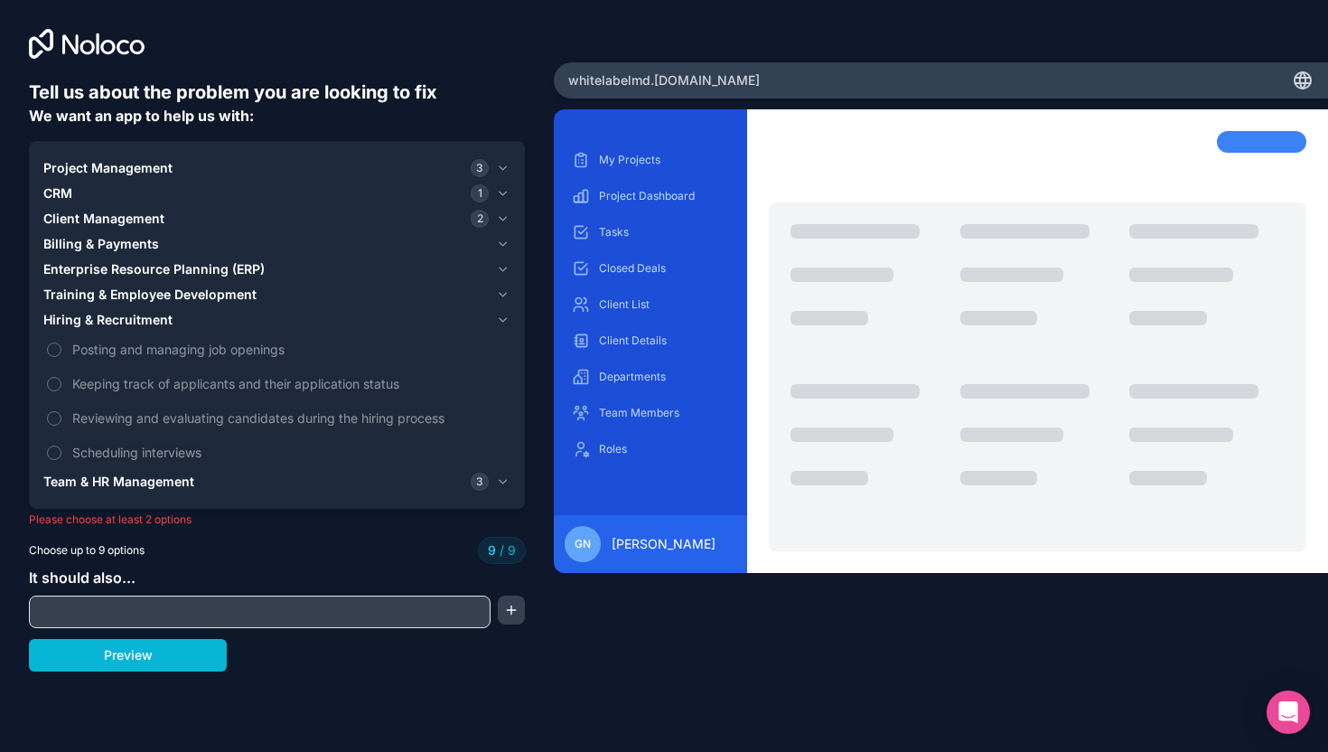
click at [143, 472] on span "Team & HR Management" at bounding box center [118, 481] width 151 height 18
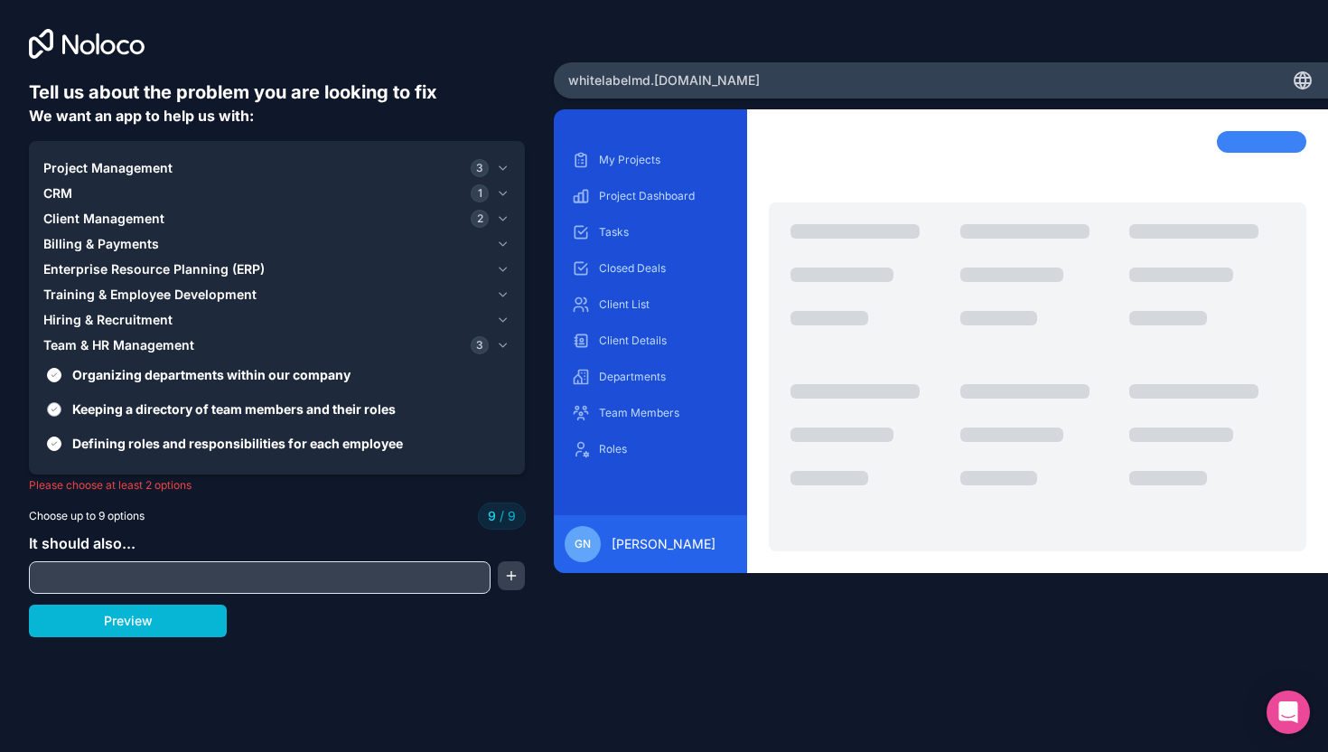
click at [163, 406] on span "Keeping a directory of team members and their roles" at bounding box center [289, 408] width 434 height 19
click at [61, 406] on button "Keeping a directory of team members and their roles" at bounding box center [54, 409] width 14 height 14
click at [163, 406] on span "Keeping a directory of team members and their roles" at bounding box center [289, 408] width 434 height 19
click at [61, 406] on button "Keeping a directory of team members and their roles" at bounding box center [54, 409] width 14 height 14
click at [165, 451] on span "Defining roles and responsibilities for each employee" at bounding box center [289, 443] width 434 height 19
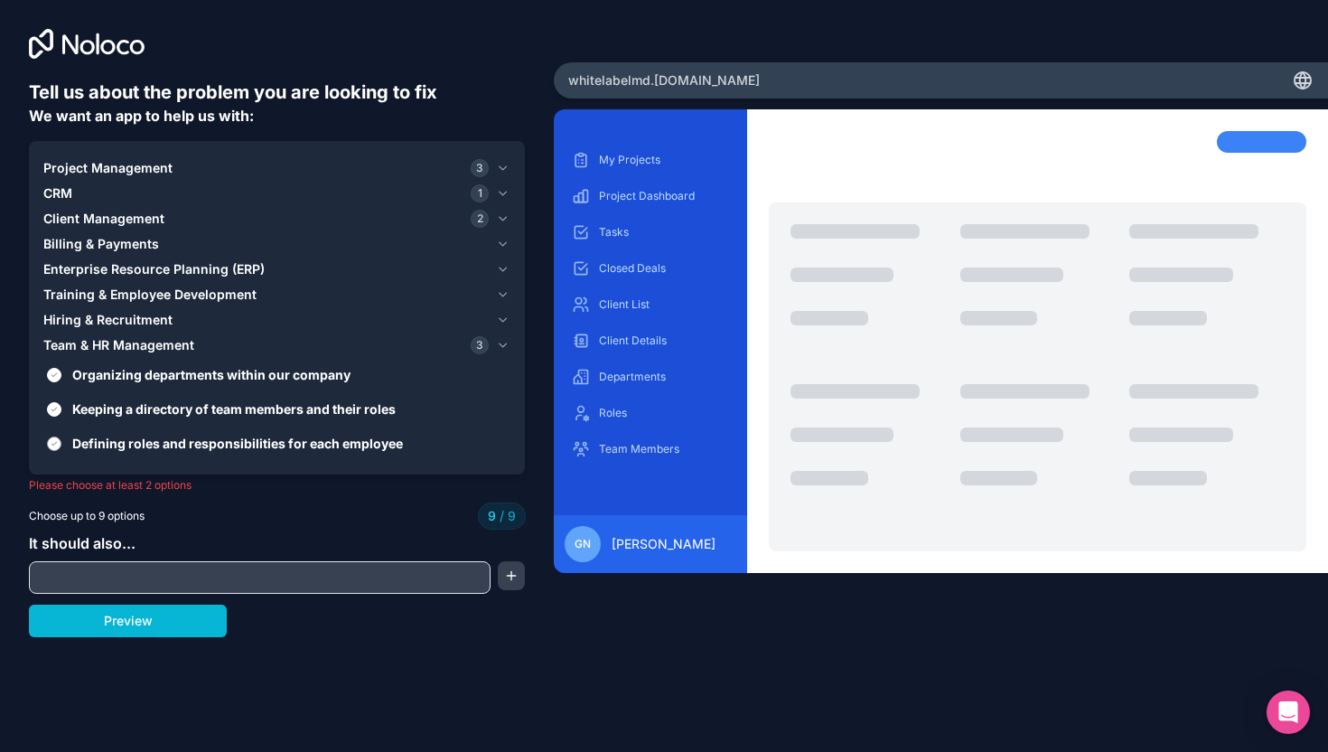
click at [61, 451] on button "Defining roles and responsibilities for each employee" at bounding box center [54, 443] width 14 height 14
click at [125, 260] on span "Enterprise Resource Planning (ERP)" at bounding box center [153, 269] width 221 height 18
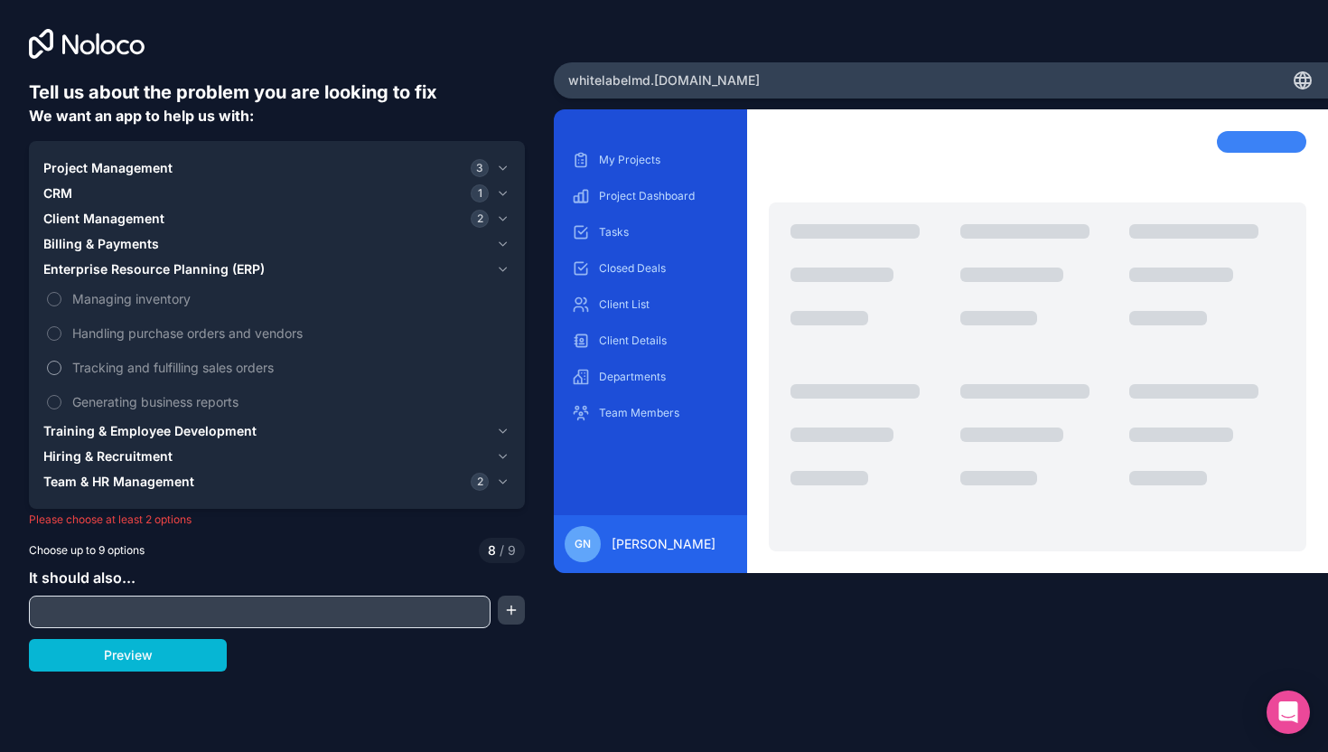
click at [143, 370] on span "Tracking and fulfilling sales orders" at bounding box center [289, 367] width 434 height 19
click at [61, 370] on button "Tracking and fulfilling sales orders" at bounding box center [54, 367] width 14 height 14
click at [204, 649] on button "Preview" at bounding box center [128, 655] width 198 height 33
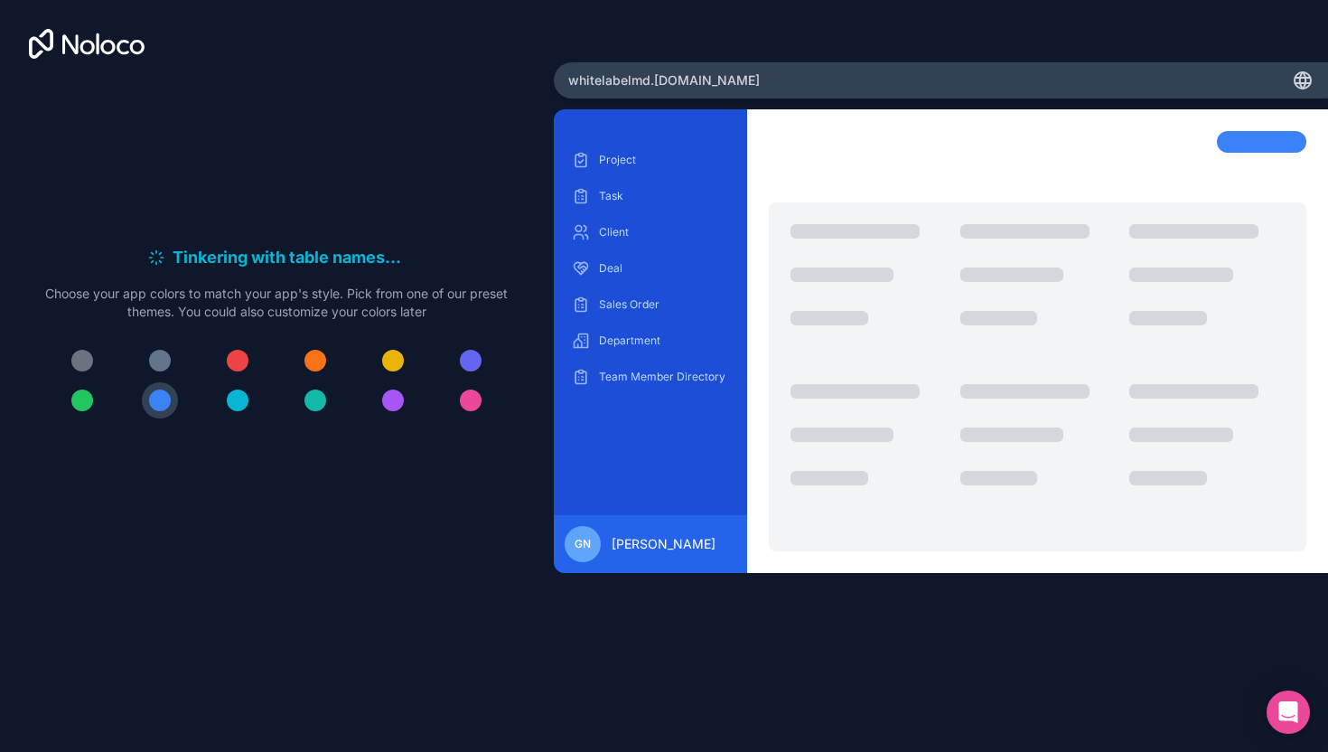
click at [241, 392] on div at bounding box center [238, 400] width 22 height 22
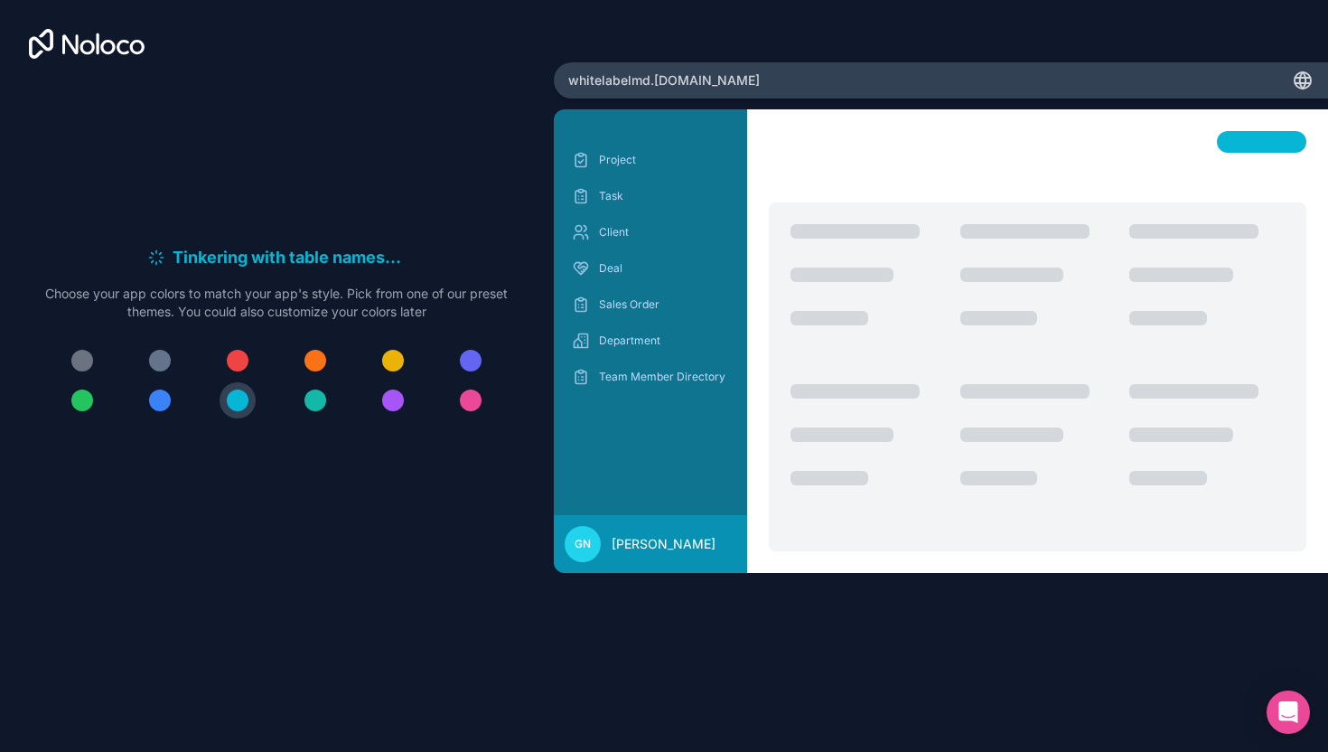
click at [171, 396] on button at bounding box center [160, 400] width 36 height 36
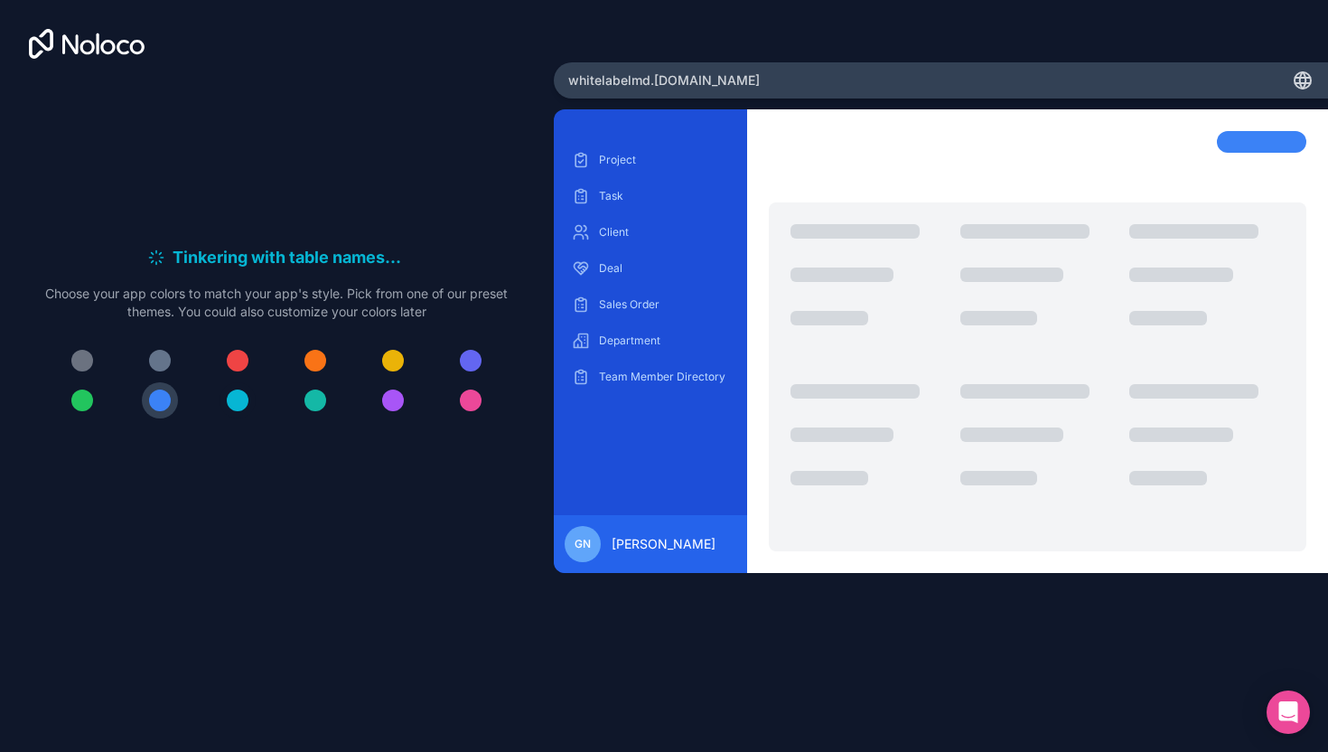
click at [223, 406] on button at bounding box center [237, 400] width 36 height 36
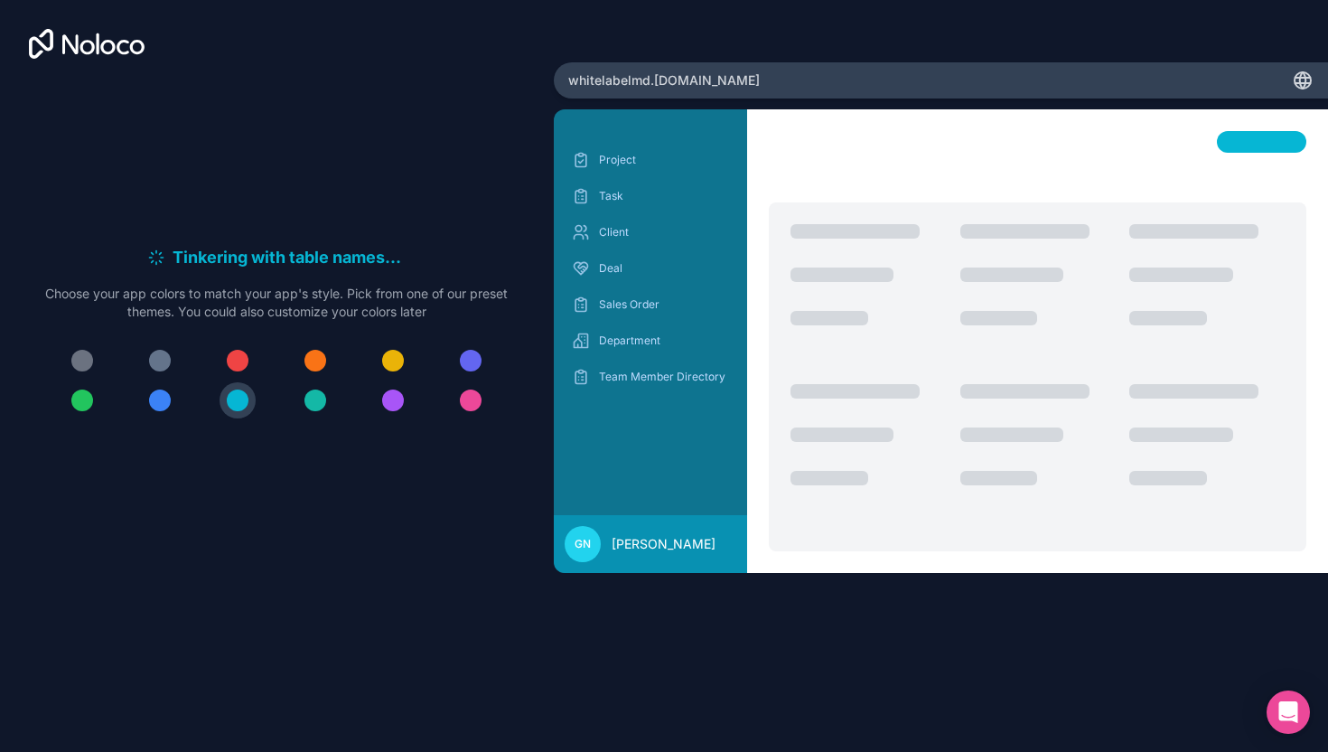
click at [294, 397] on div at bounding box center [276, 380] width 462 height 76
click at [254, 397] on button at bounding box center [237, 400] width 36 height 36
click at [304, 399] on div at bounding box center [315, 400] width 22 height 22
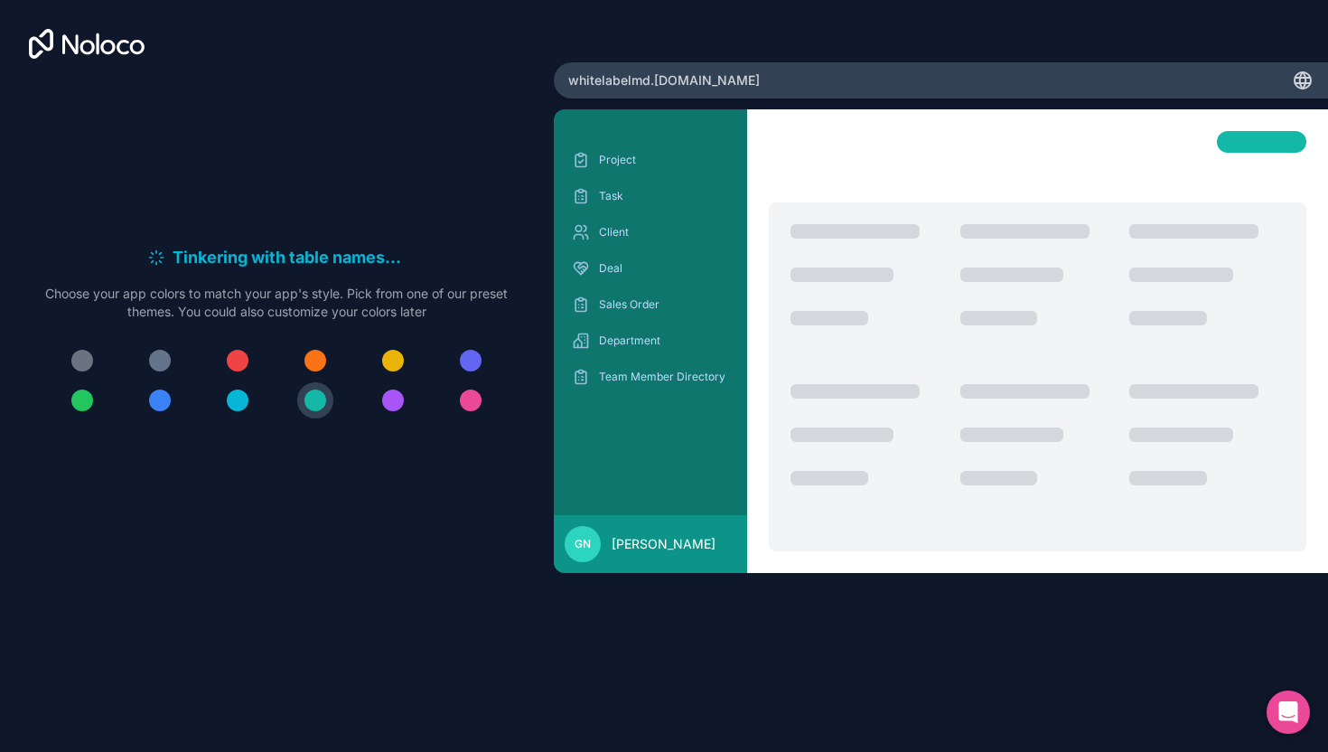
click at [245, 399] on div at bounding box center [238, 400] width 22 height 22
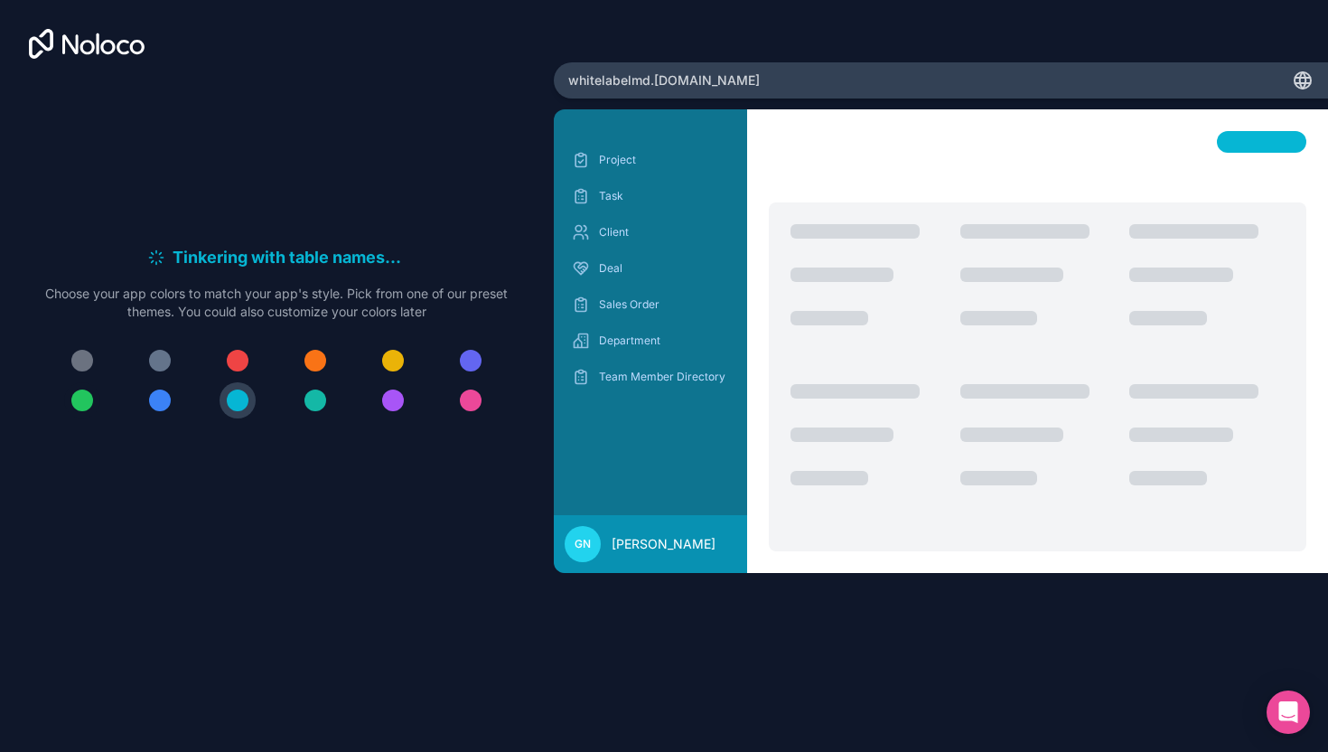
click at [87, 395] on div at bounding box center [82, 400] width 22 height 22
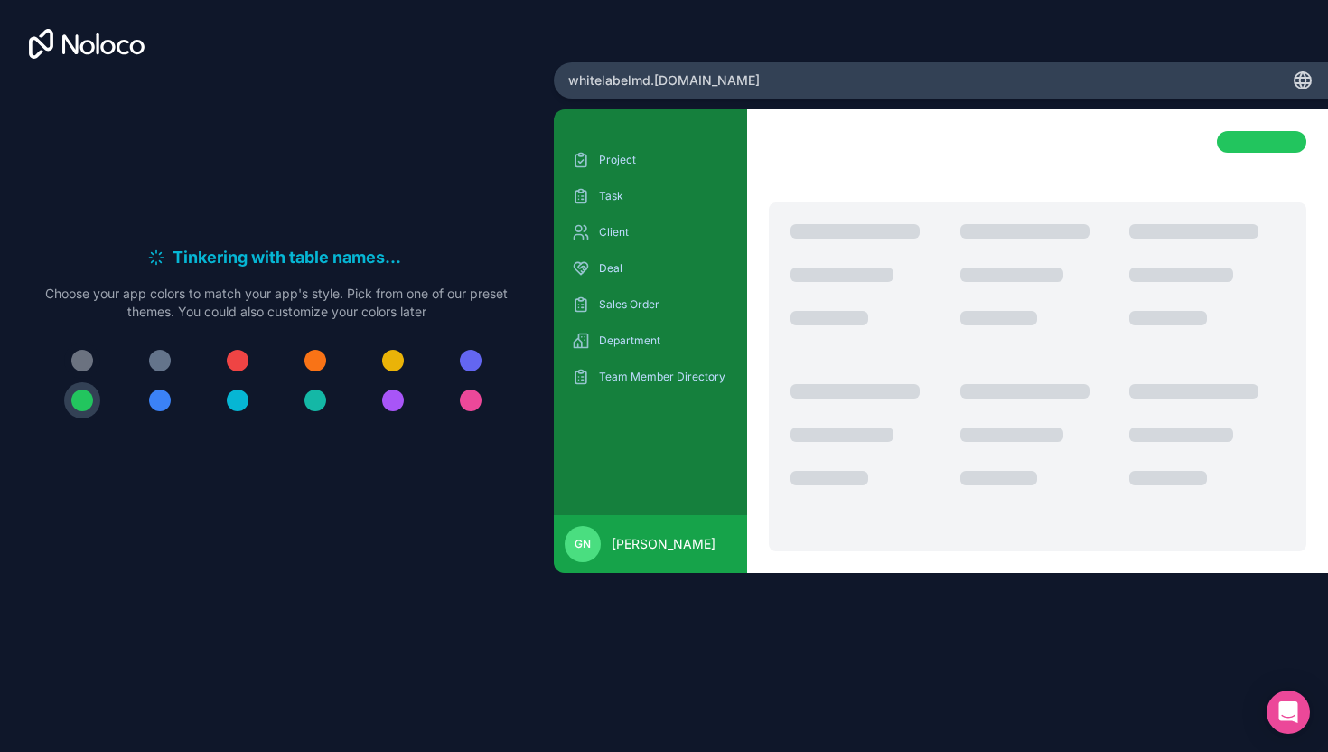
click at [83, 359] on div at bounding box center [82, 361] width 22 height 22
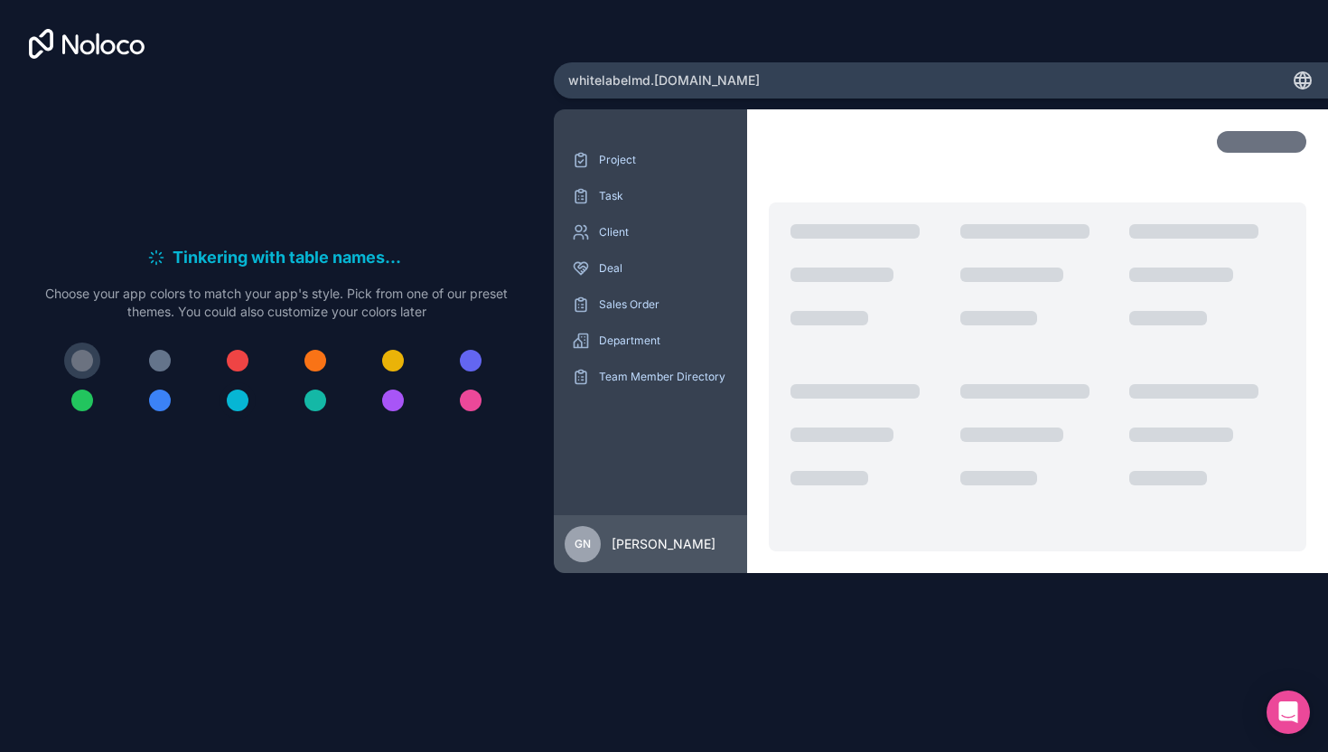
click at [246, 401] on div at bounding box center [238, 400] width 22 height 22
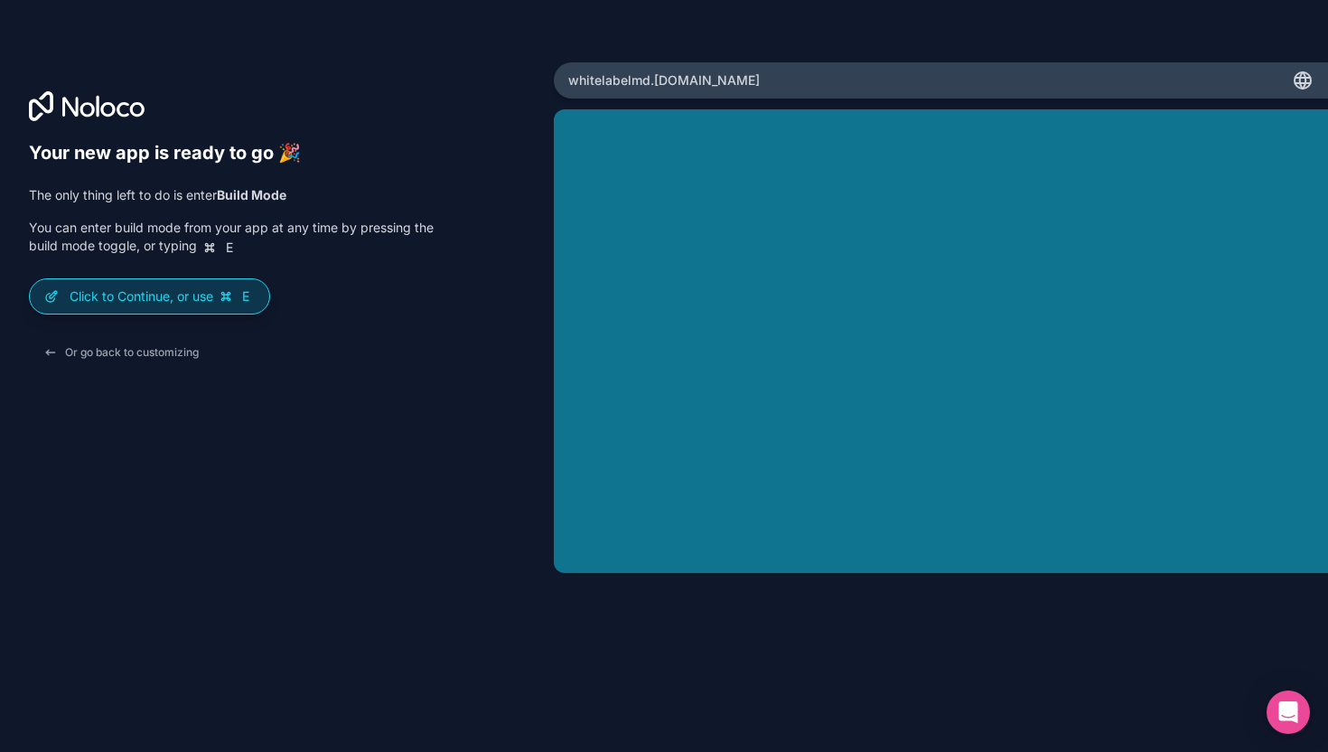
click at [179, 290] on p "Click to Continue, or use E" at bounding box center [162, 296] width 185 height 18
